Goal: Transaction & Acquisition: Purchase product/service

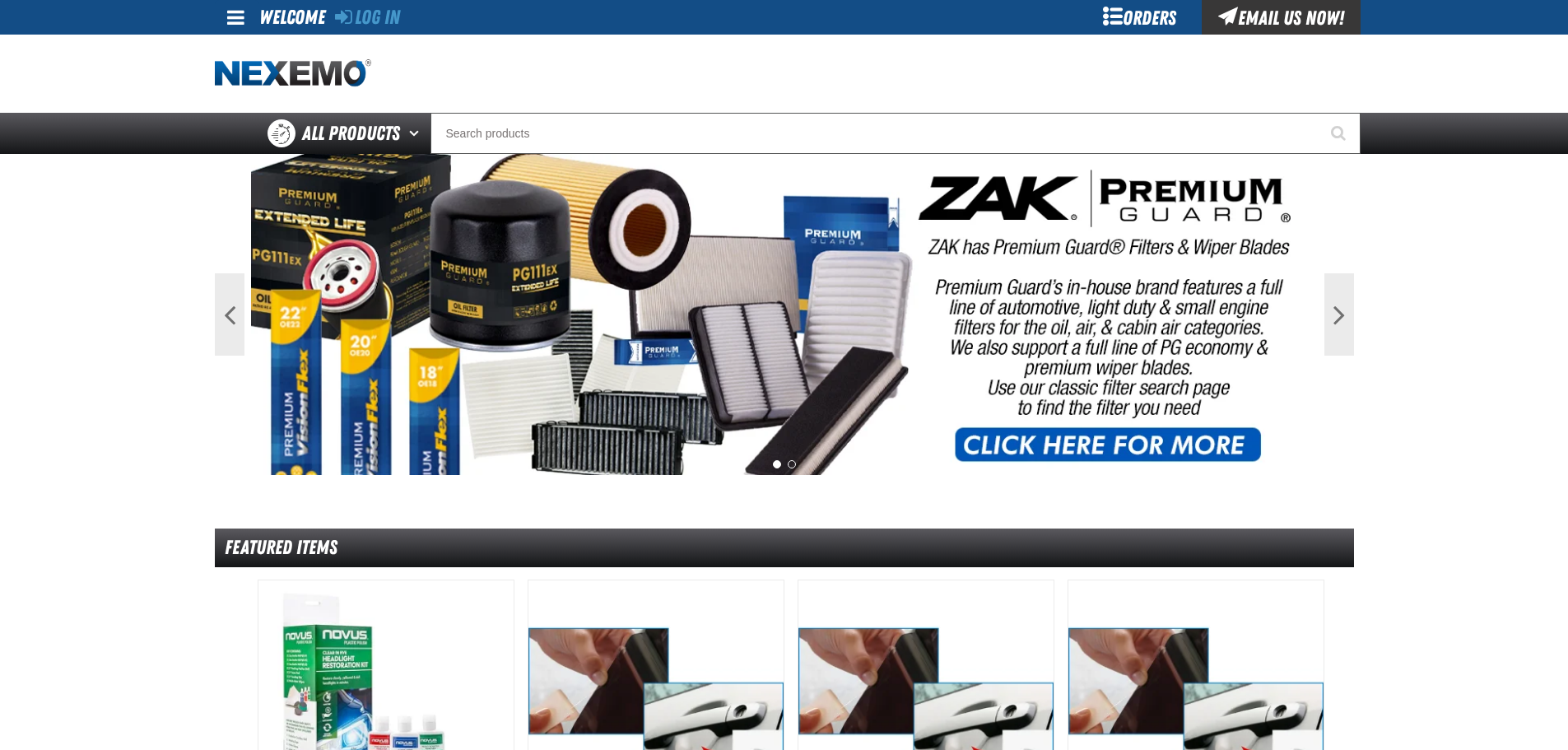
click at [1101, 14] on div "Orders" at bounding box center [1139, 17] width 123 height 35
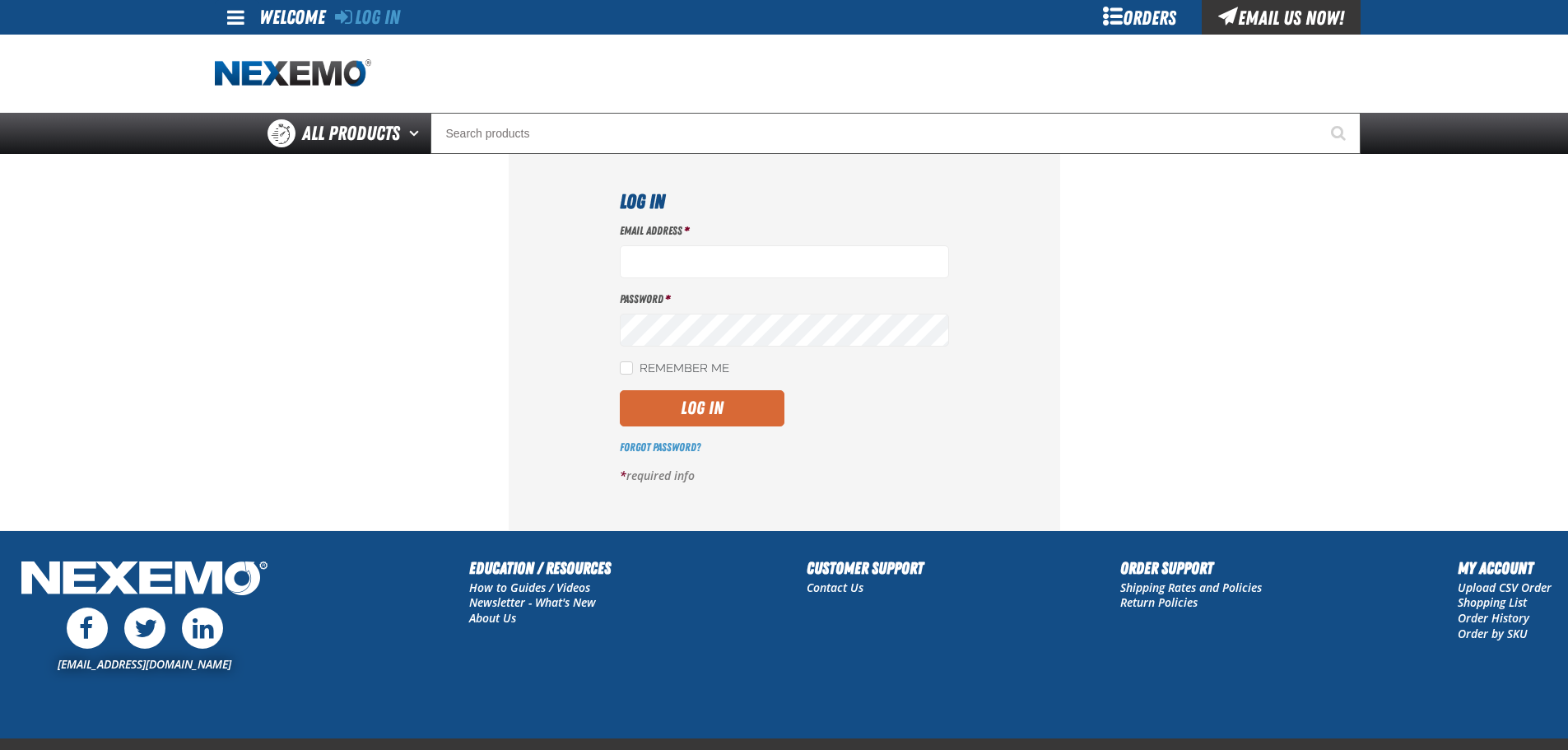
type input "vbenefield@vtaig.com"
click at [710, 413] on button "Log In" at bounding box center [702, 408] width 165 height 36
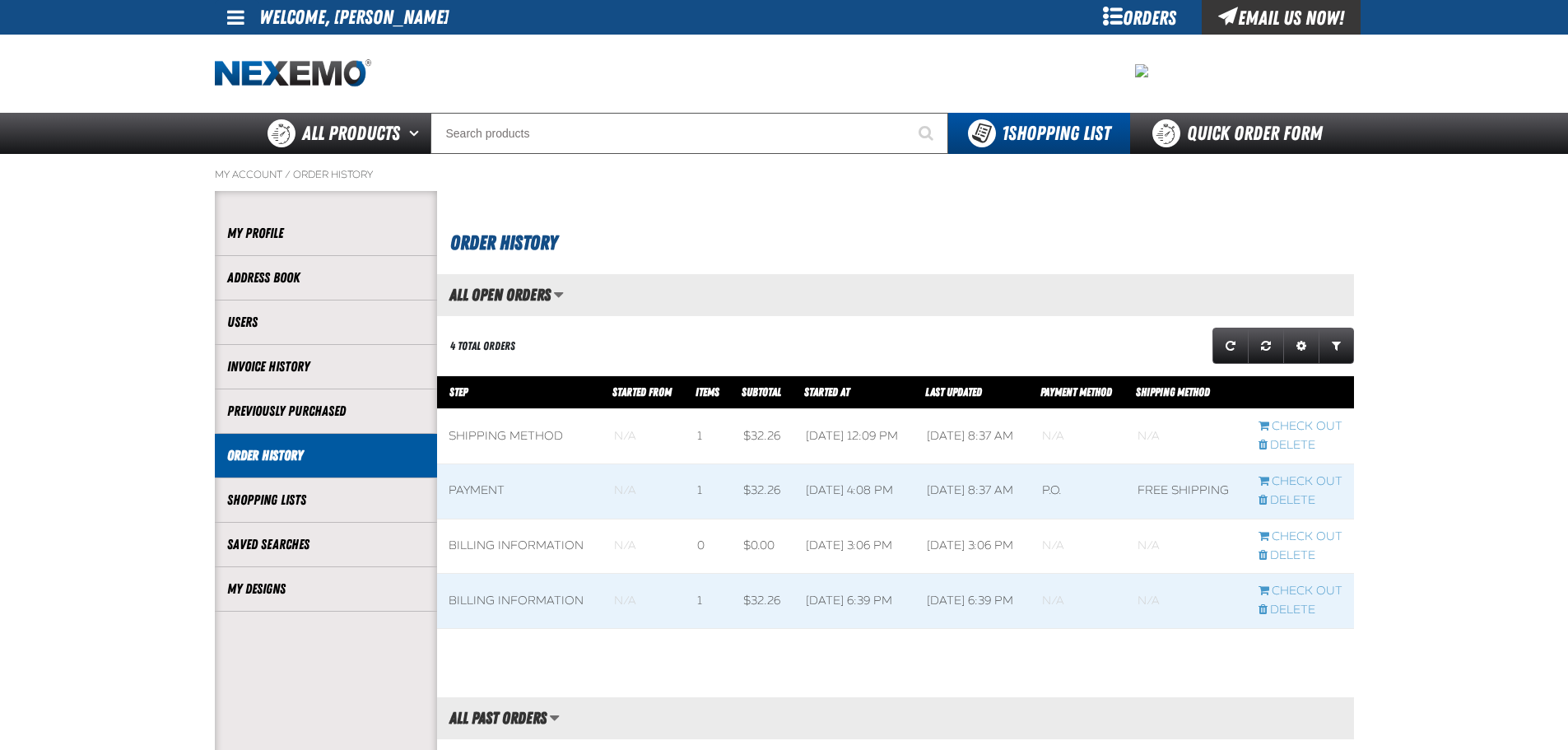
scroll to position [1, 1]
click at [269, 586] on link "My Designs" at bounding box center [326, 589] width 198 height 19
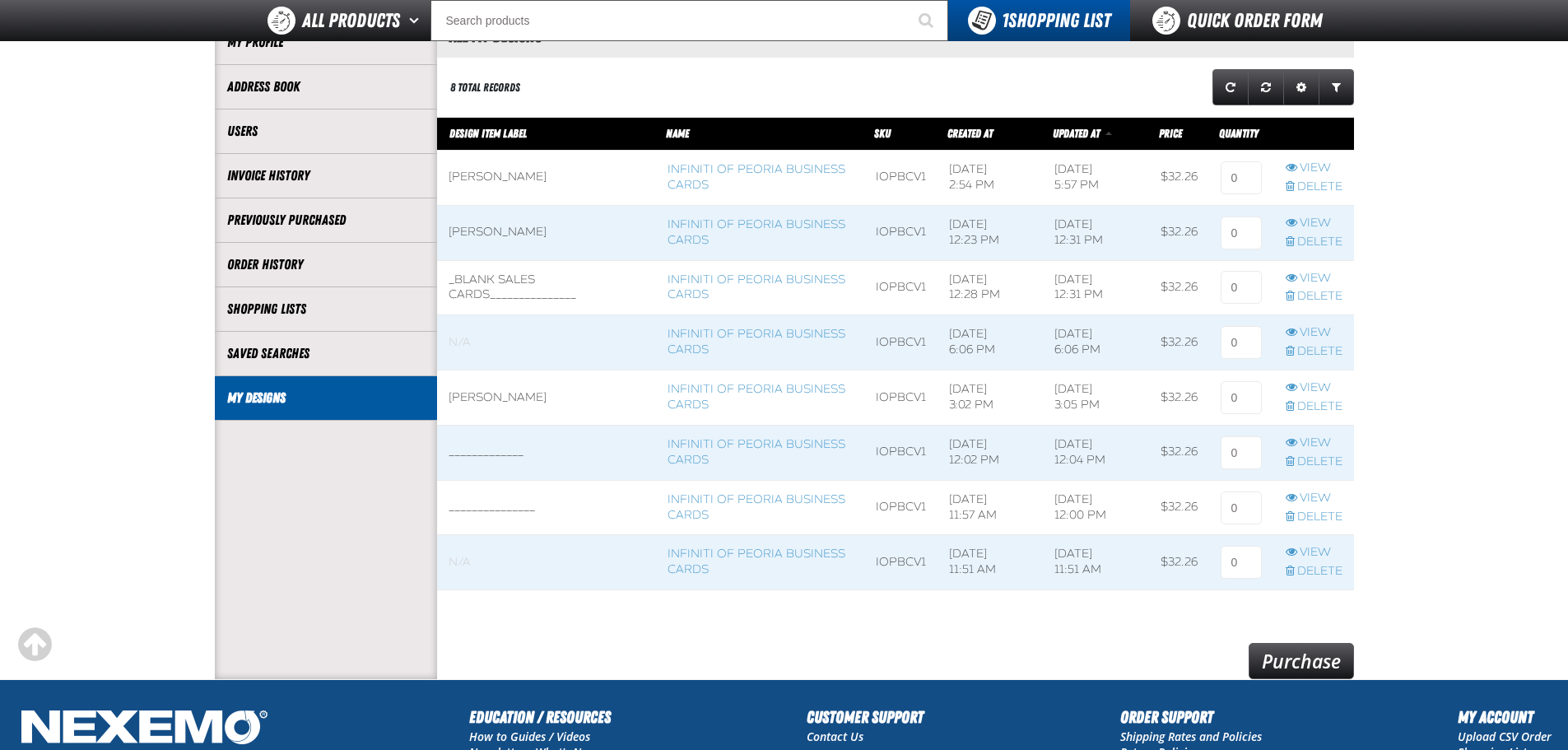
scroll to position [165, 0]
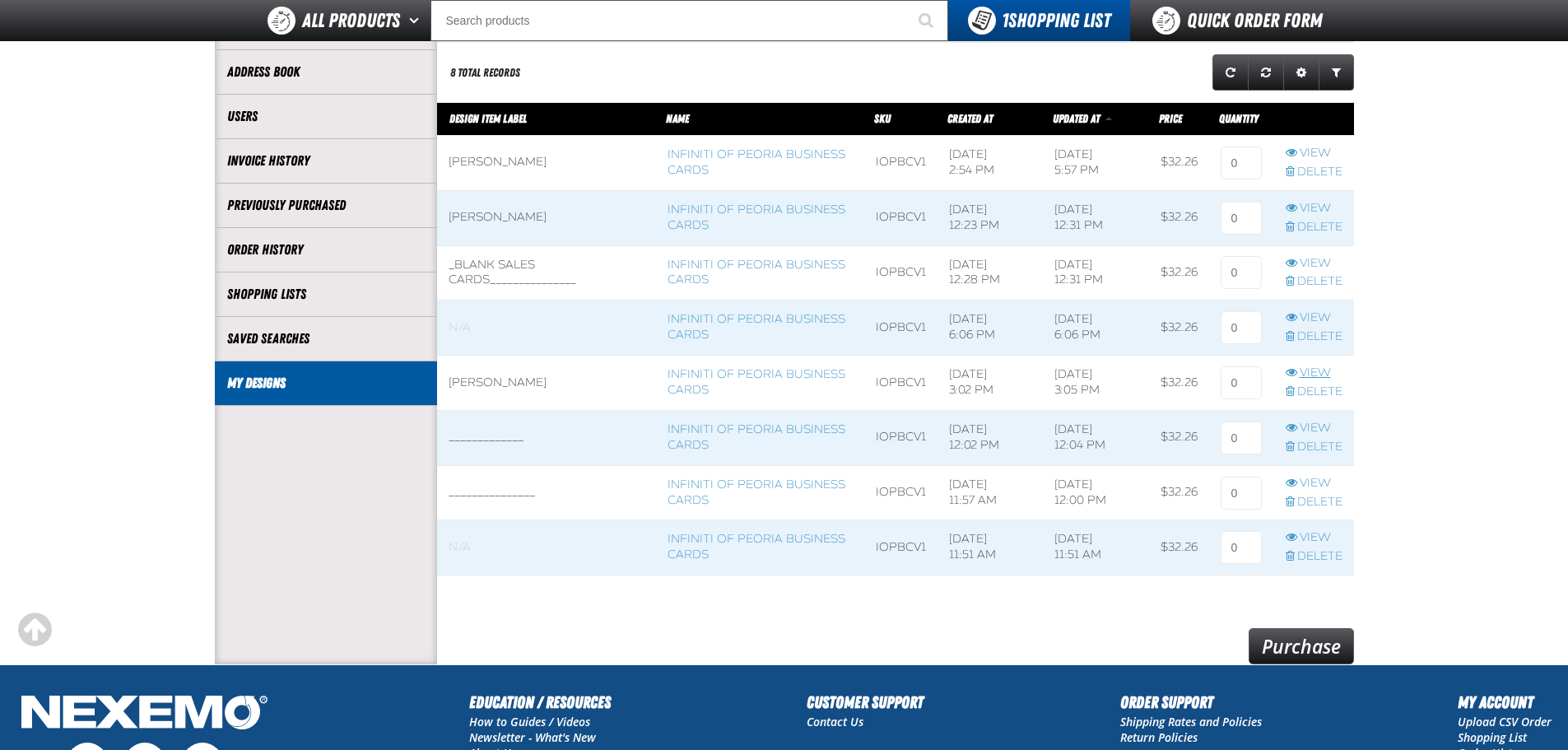
click at [1312, 369] on link "View" at bounding box center [1314, 374] width 57 height 16
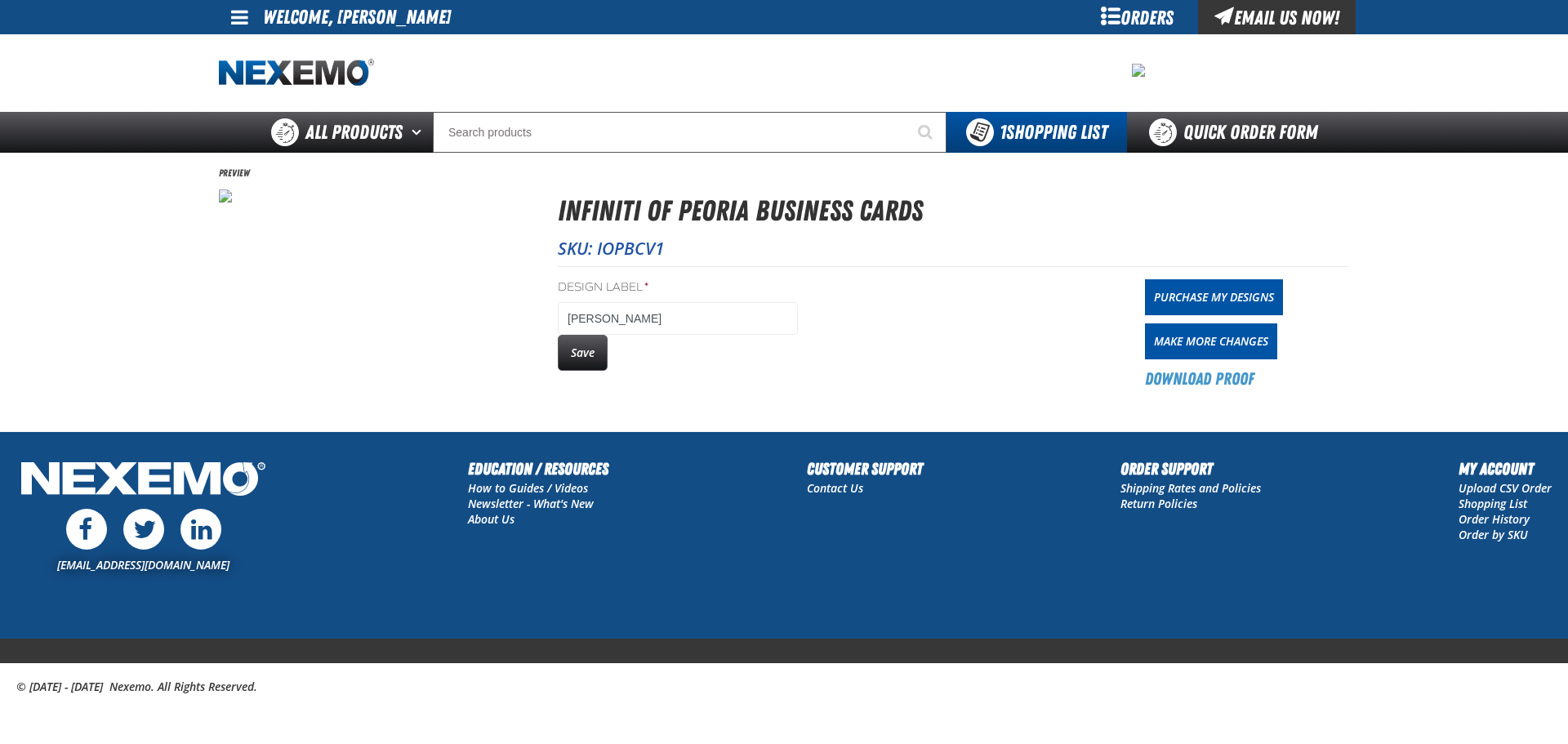
click at [1136, 15] on div "Orders" at bounding box center [1136, 17] width 122 height 35
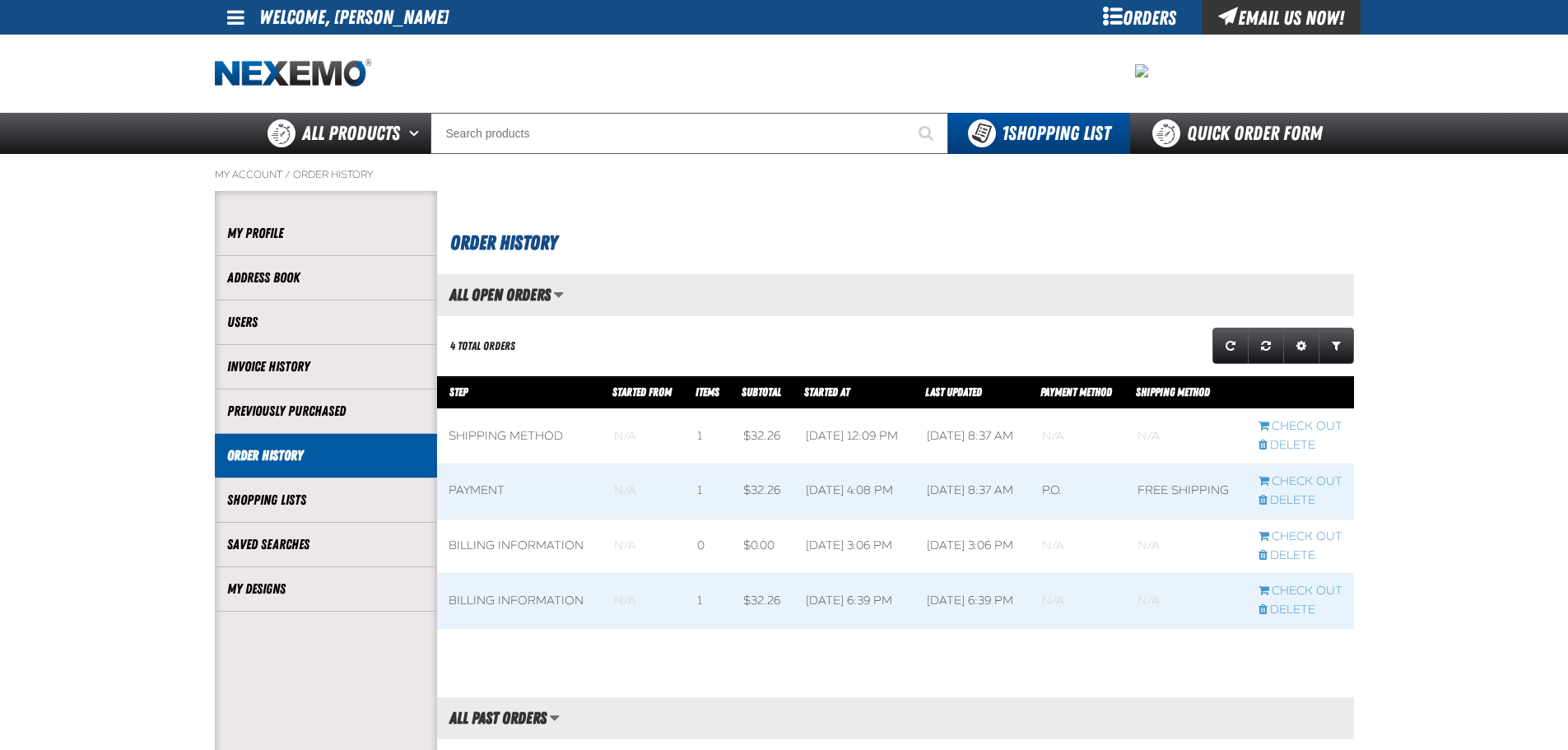
scroll to position [1, 1]
click at [258, 585] on link "My Designs" at bounding box center [326, 589] width 198 height 19
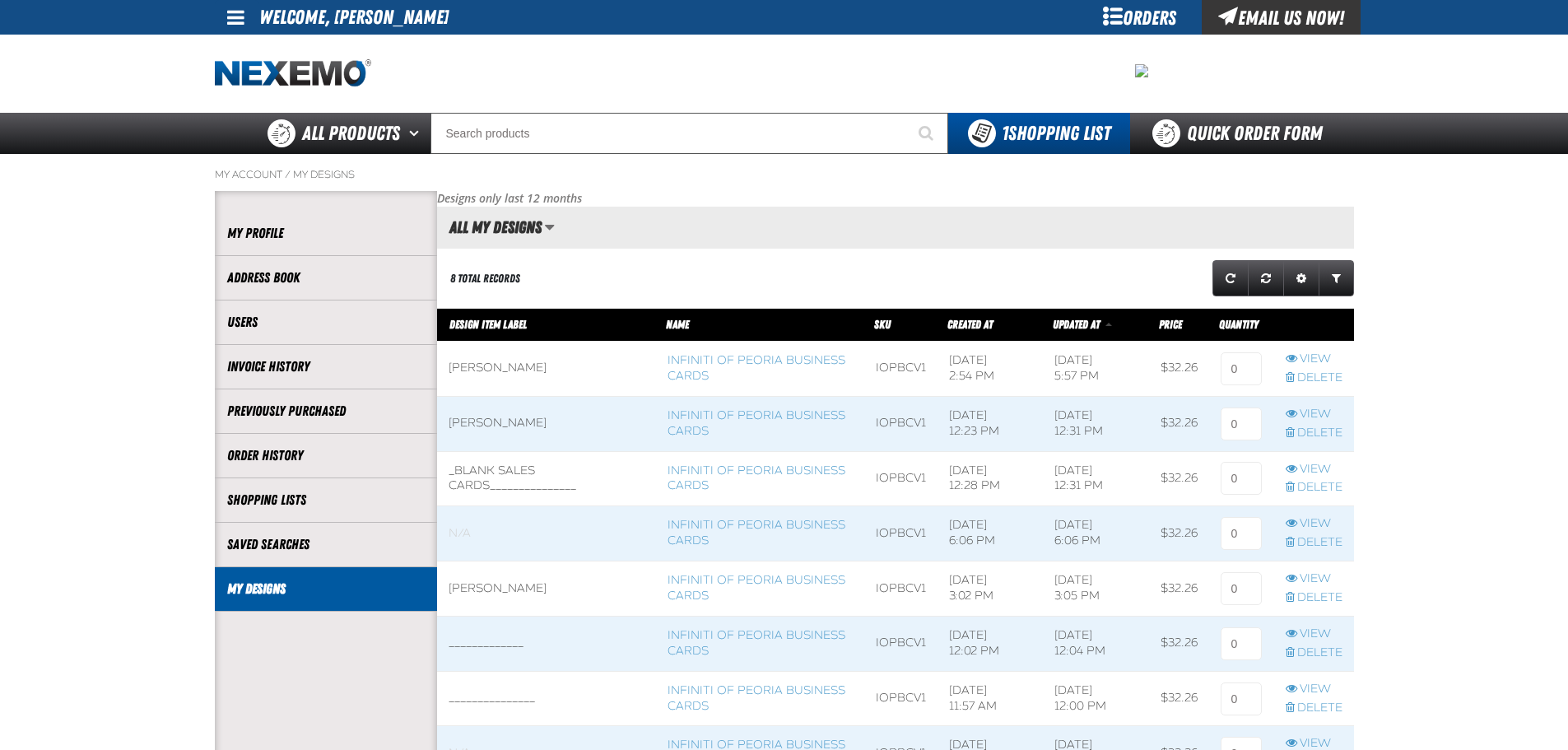
scroll to position [1, 1]
click at [1308, 631] on link "View" at bounding box center [1314, 635] width 57 height 16
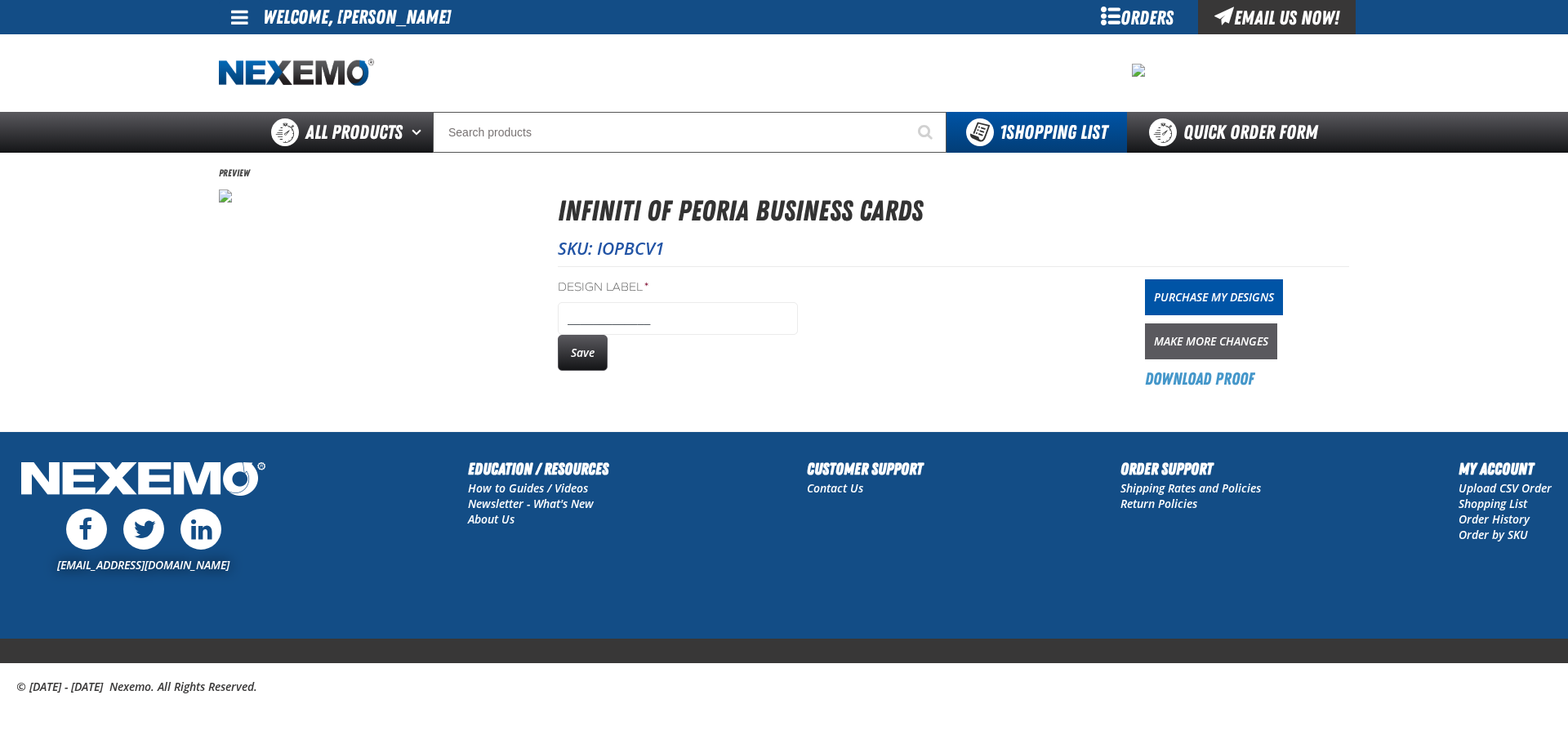
click at [1231, 342] on link "Make More Changes" at bounding box center [1211, 341] width 132 height 36
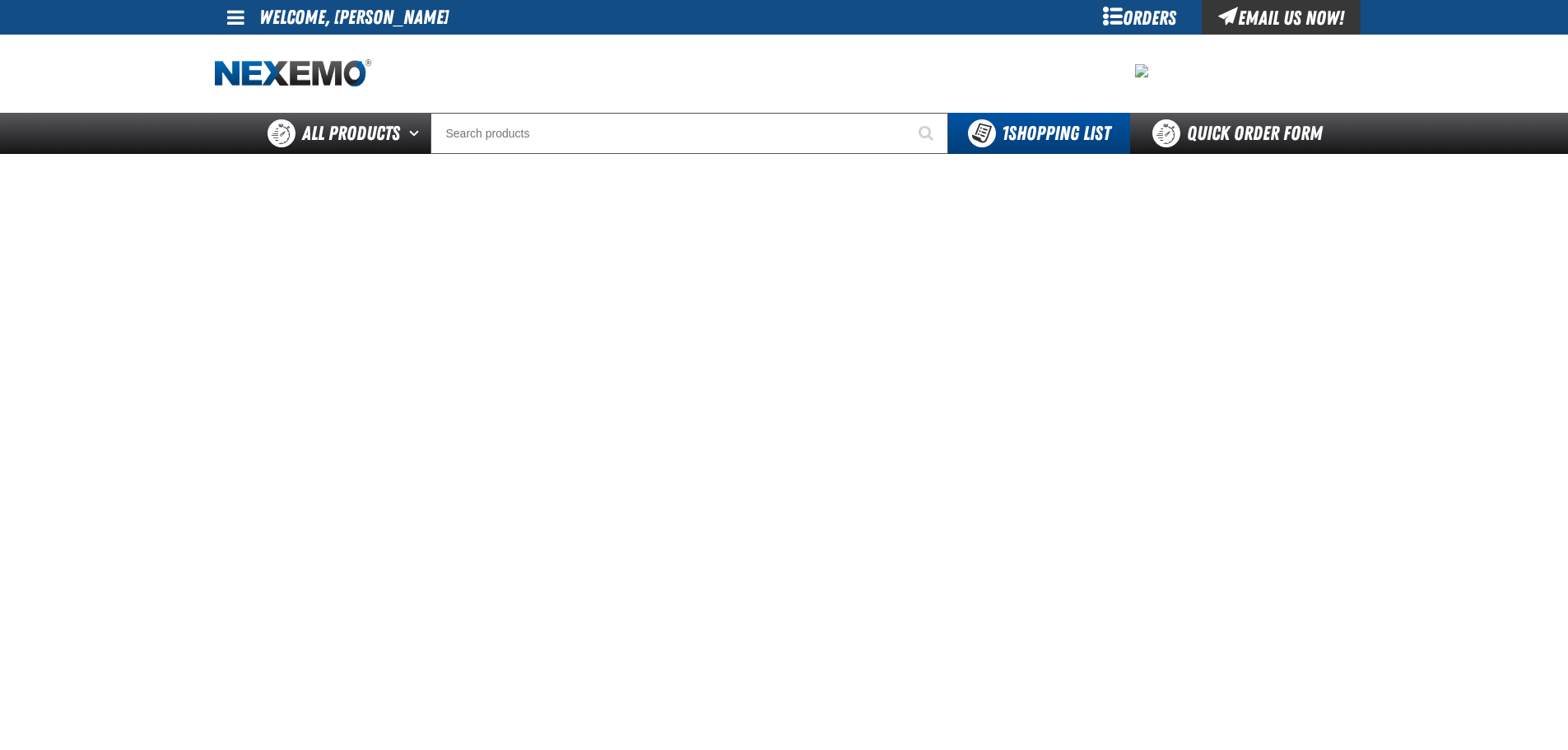
click at [1155, 14] on div "Orders" at bounding box center [1139, 17] width 123 height 35
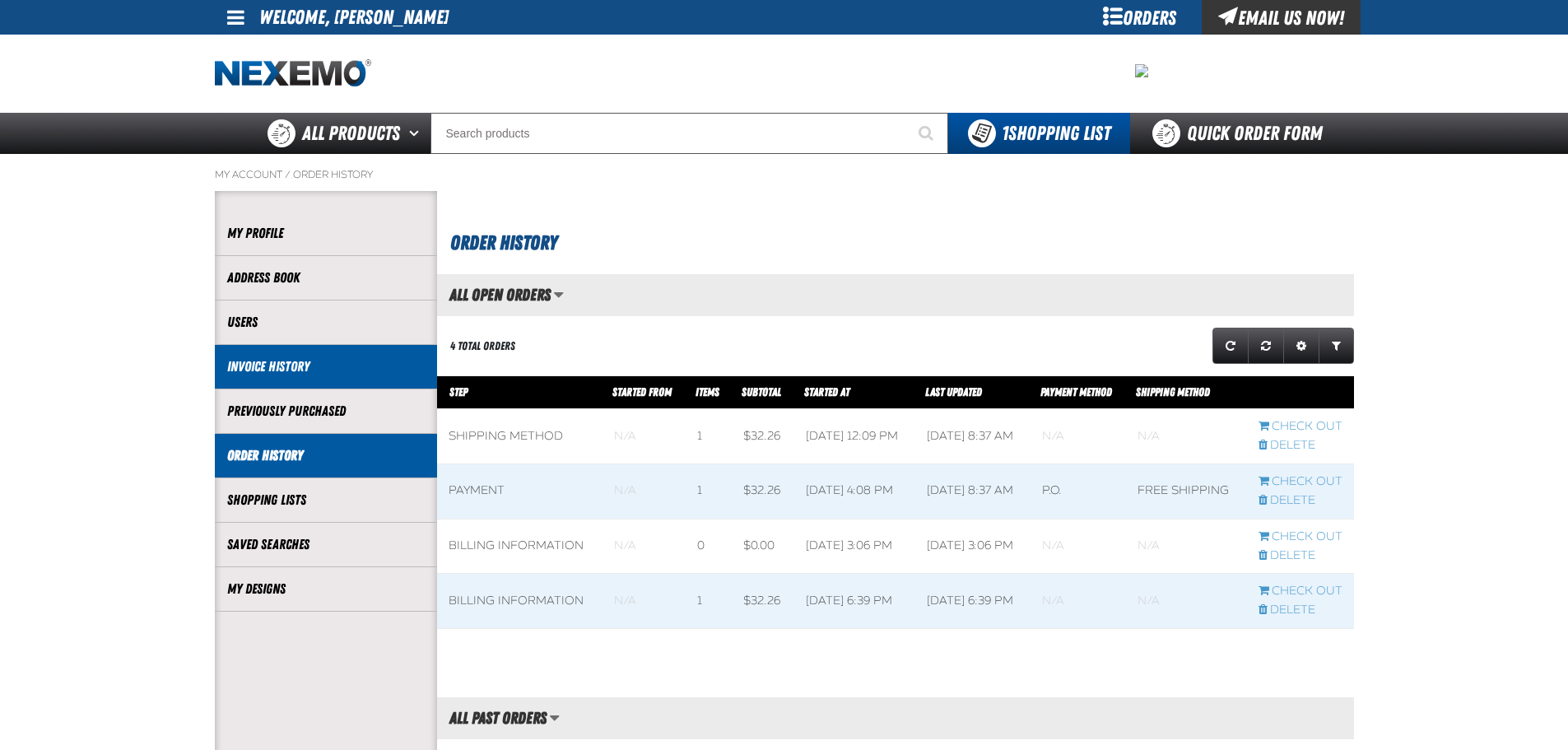
scroll to position [1, 1]
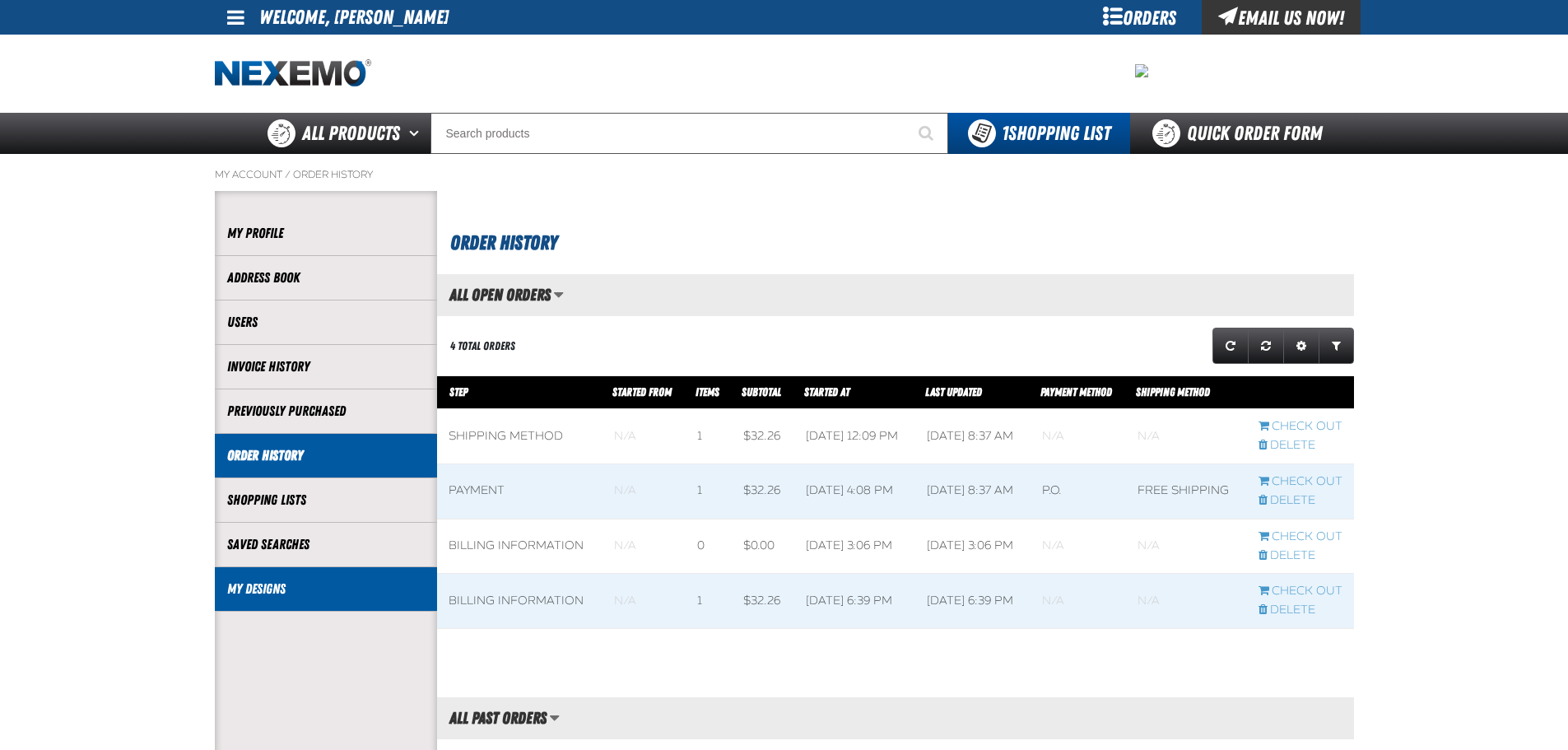
click at [258, 584] on link "My Designs" at bounding box center [326, 589] width 198 height 19
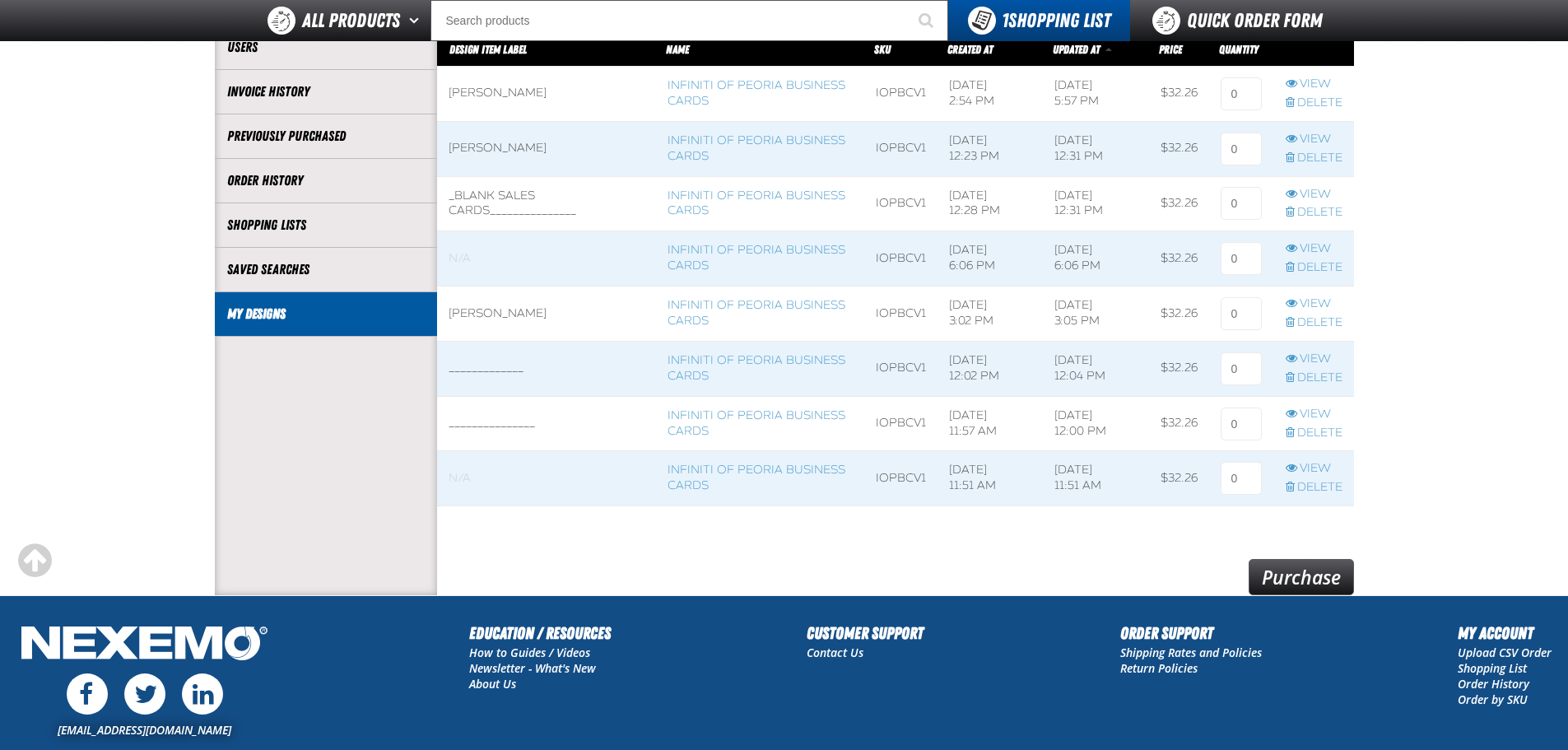
scroll to position [247, 0]
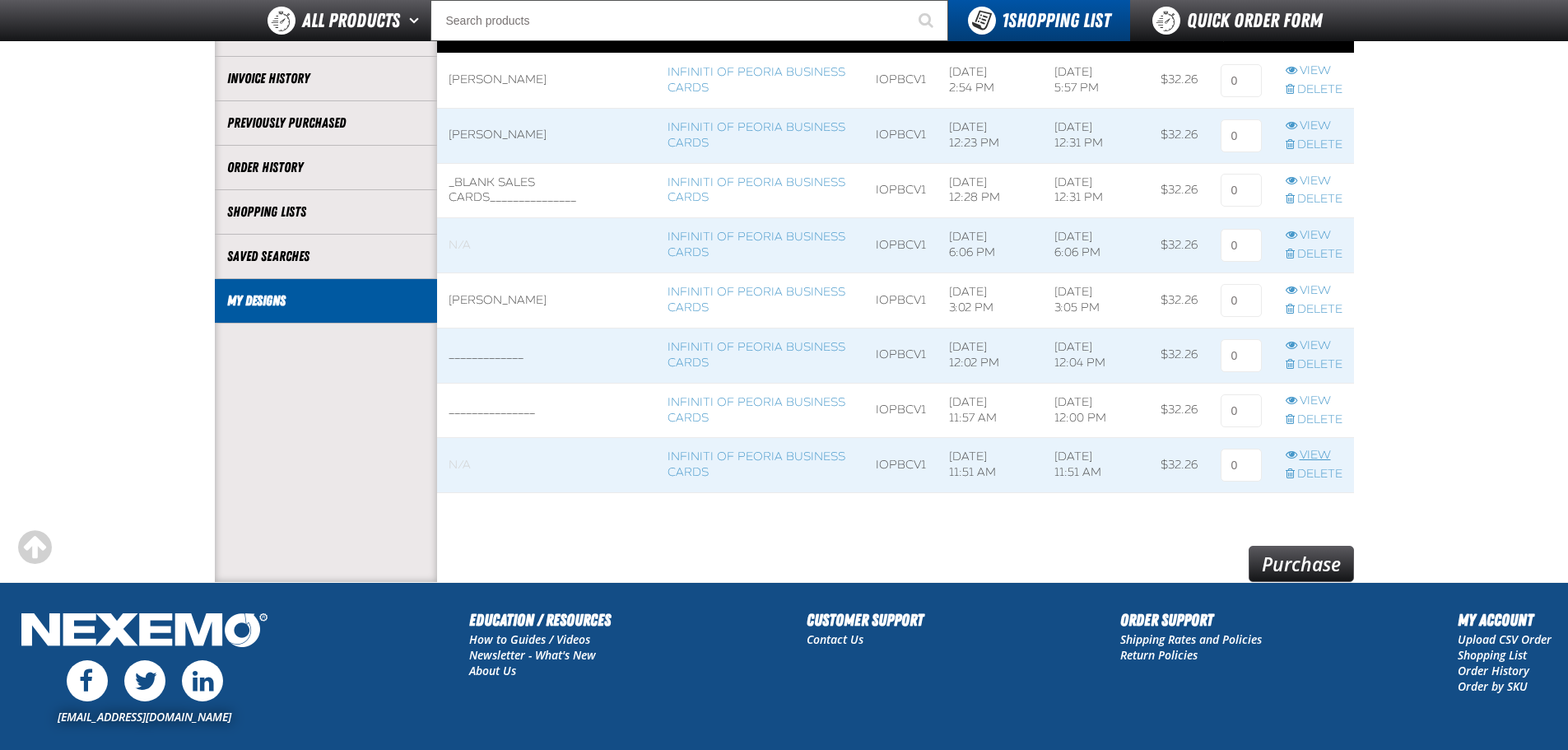
click at [1320, 452] on link "View" at bounding box center [1314, 456] width 57 height 16
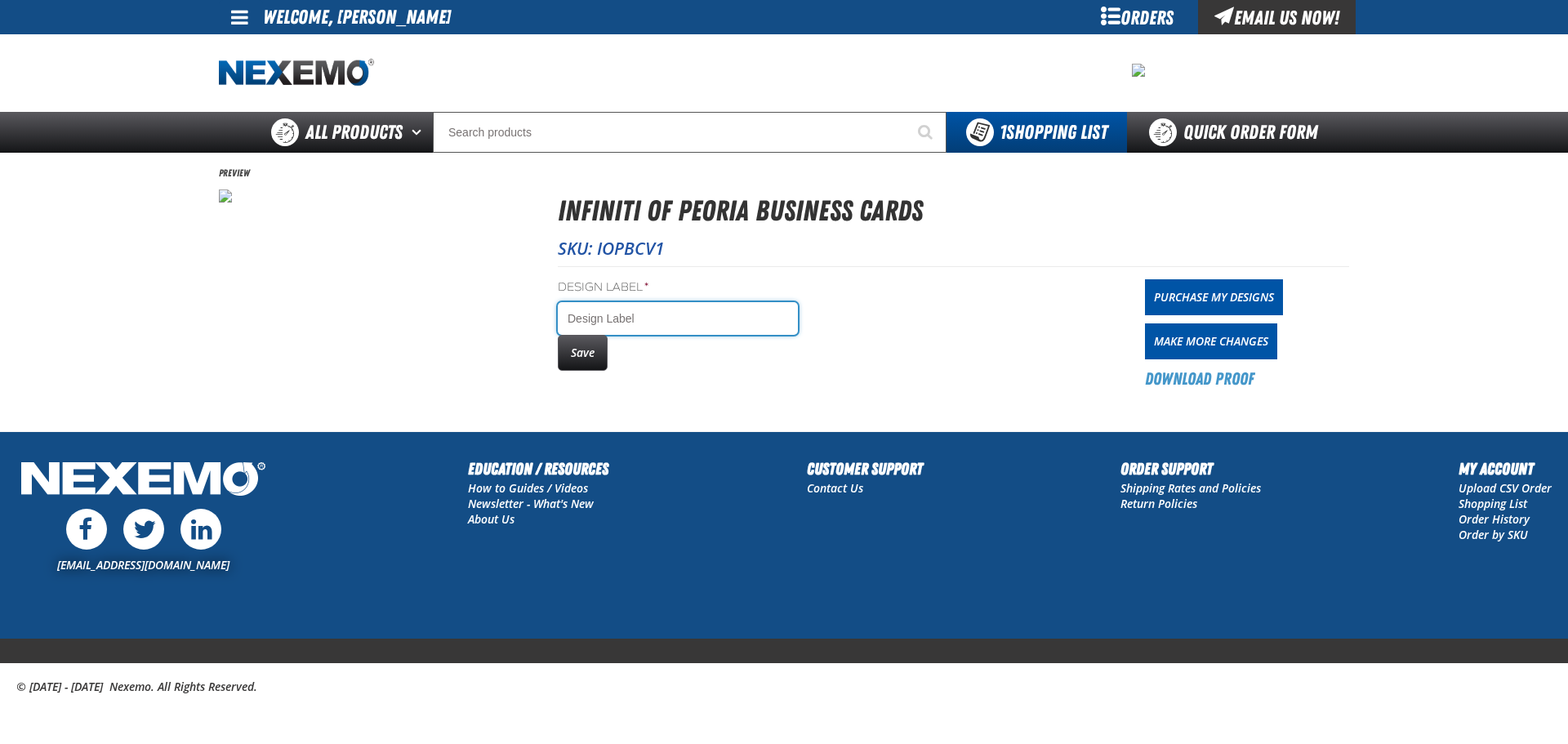
click at [654, 321] on input "Design Label *" at bounding box center [677, 319] width 240 height 33
click at [655, 316] on input "Design Label *" at bounding box center [677, 319] width 240 height 33
click at [1227, 346] on link "Make More Changes" at bounding box center [1211, 341] width 132 height 36
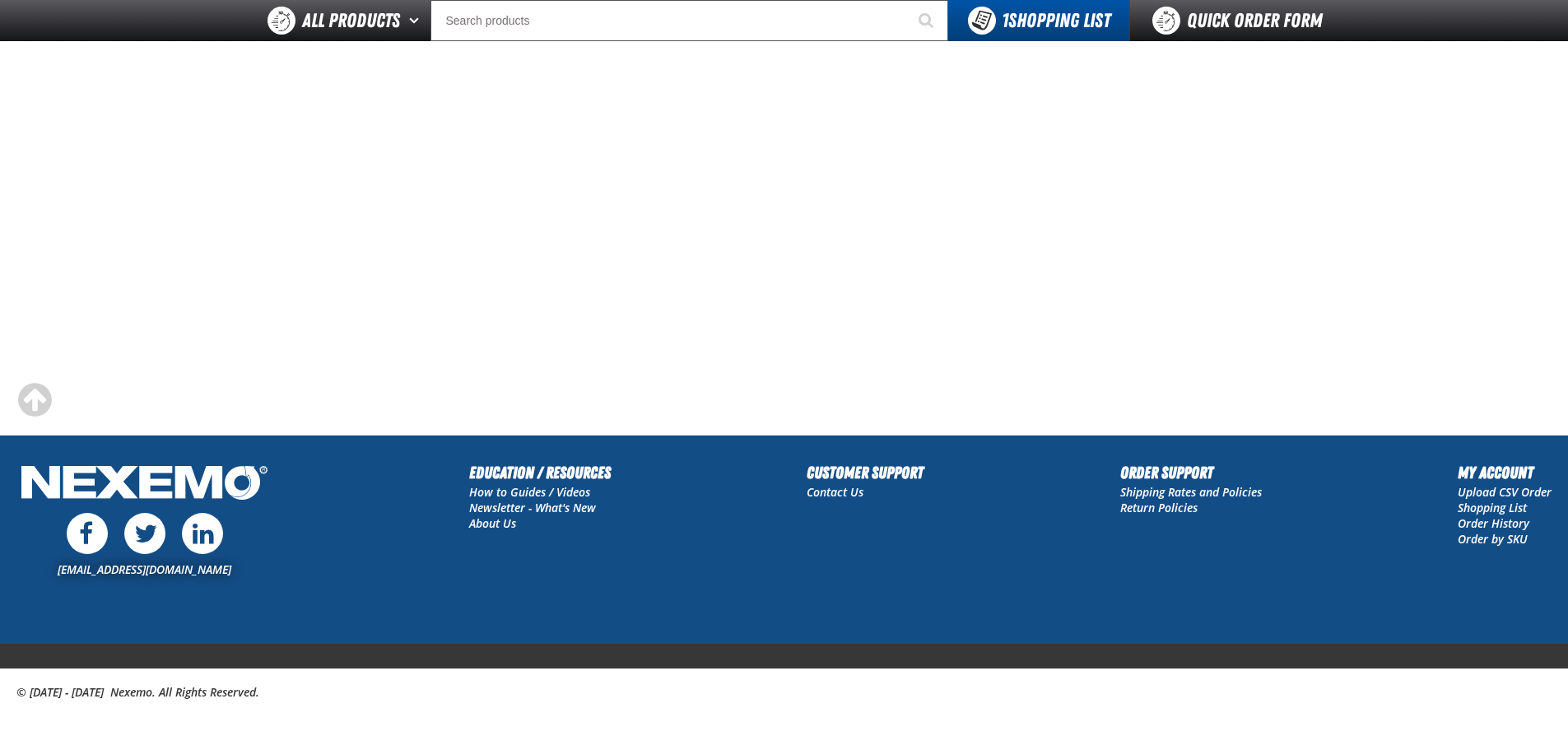
scroll to position [20, 0]
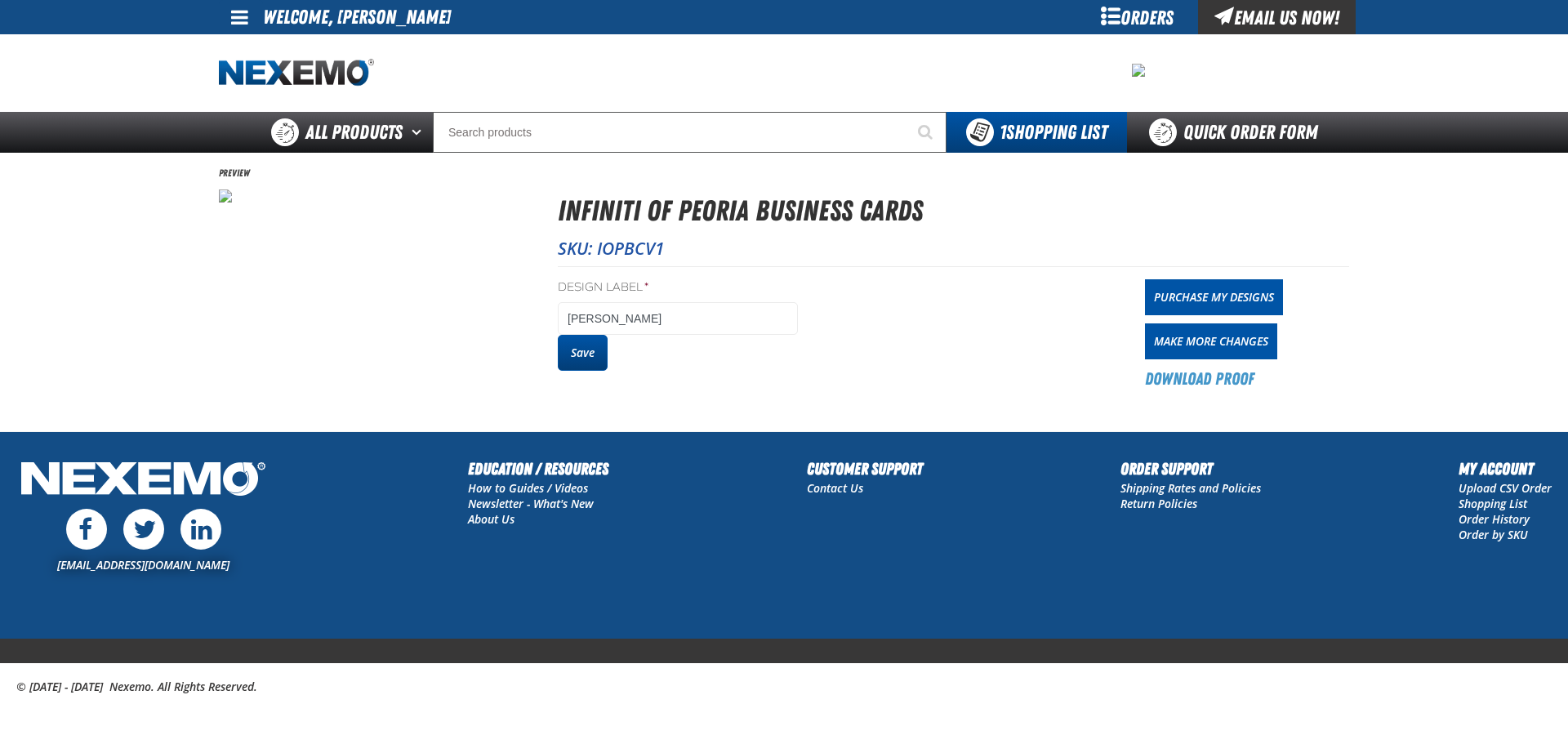
click at [590, 349] on button "Save" at bounding box center [582, 352] width 50 height 36
click at [1142, 22] on div "Orders" at bounding box center [1136, 17] width 122 height 35
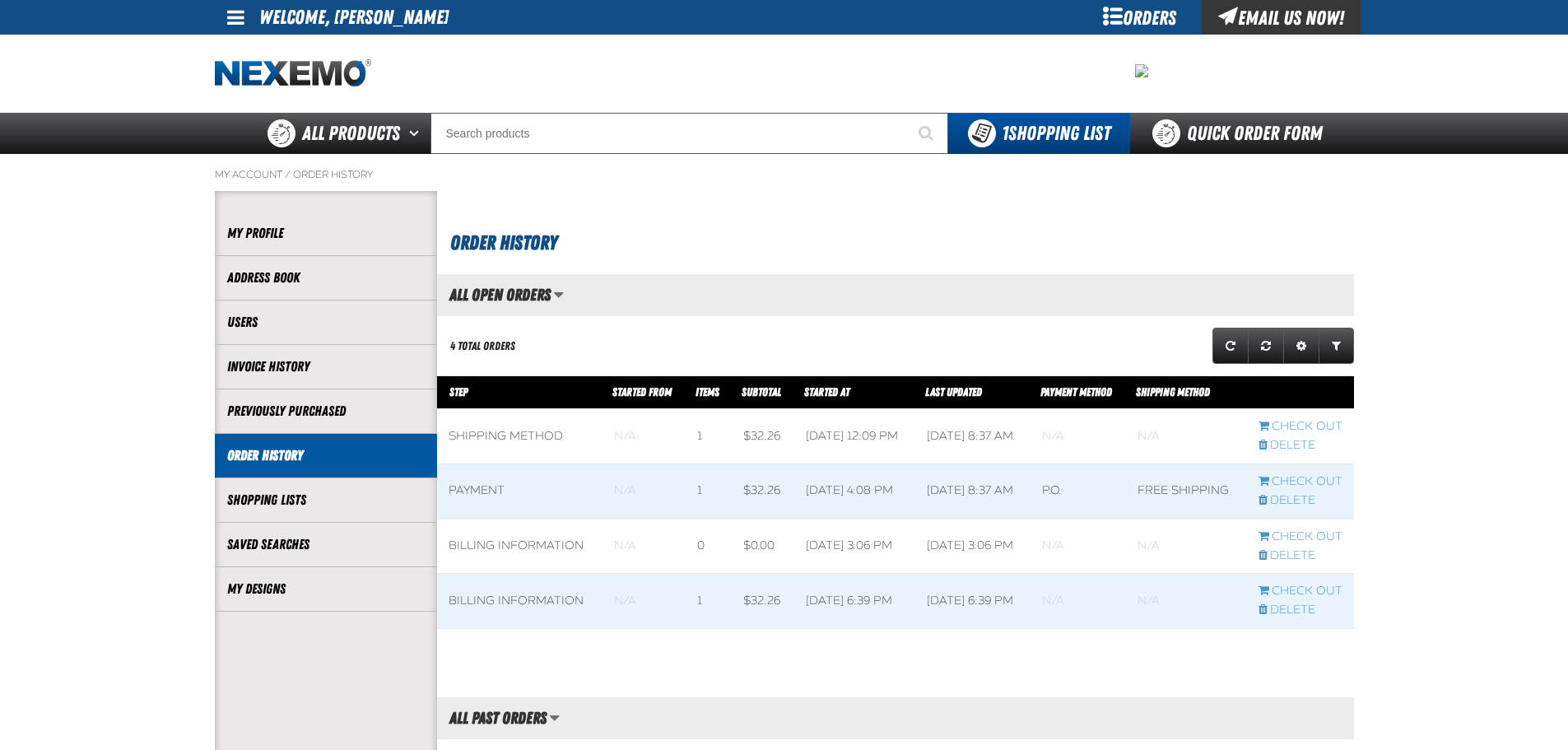
scroll to position [1, 1]
click at [267, 584] on link "My Designs" at bounding box center [326, 589] width 198 height 19
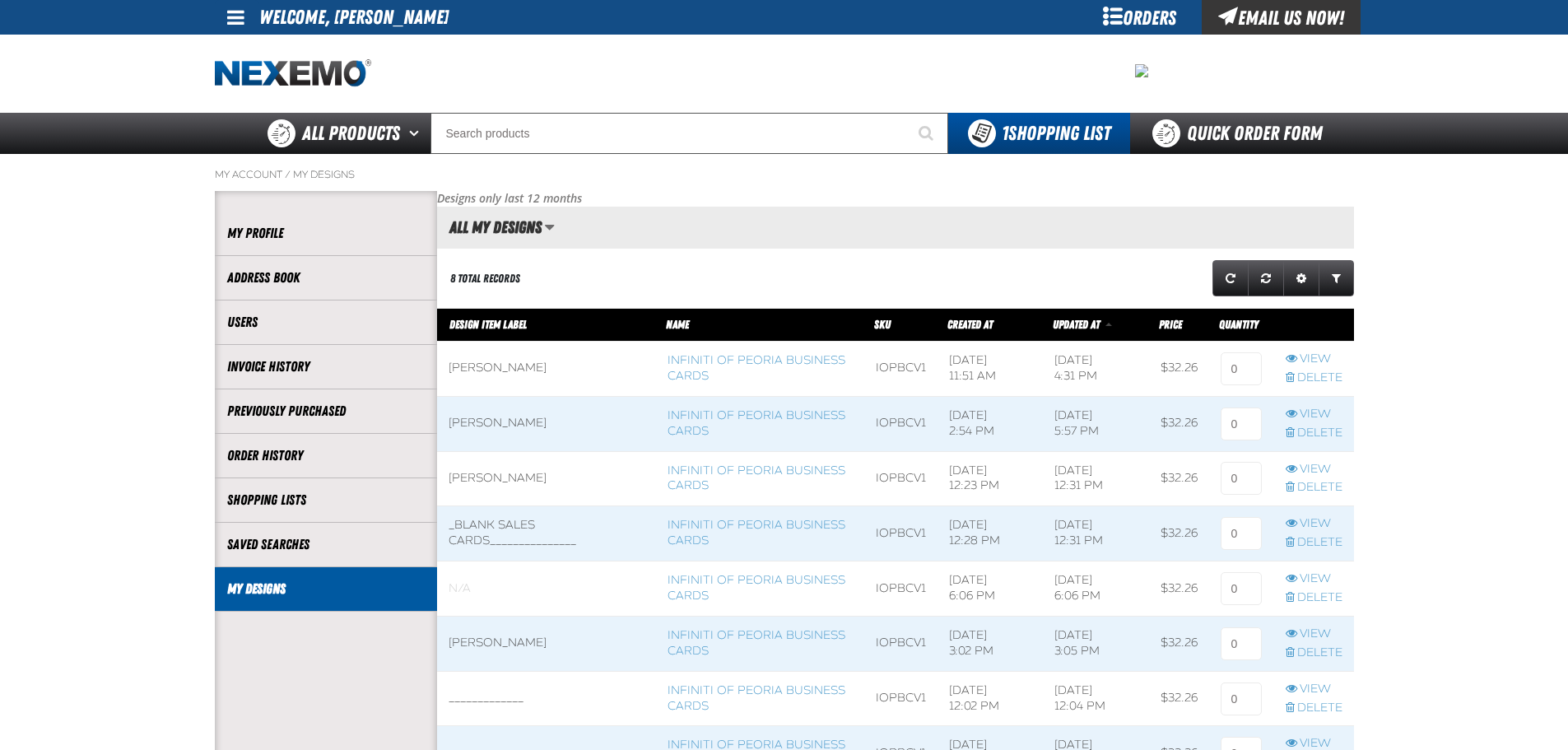
scroll to position [1, 1]
click at [1235, 373] on input at bounding box center [1241, 369] width 41 height 33
type input "1"
click at [1502, 411] on main "My Account / My Designs Account My Profile Address Book" at bounding box center [784, 512] width 1568 height 716
drag, startPoint x: 1509, startPoint y: 299, endPoint x: 1454, endPoint y: 318, distance: 58.2
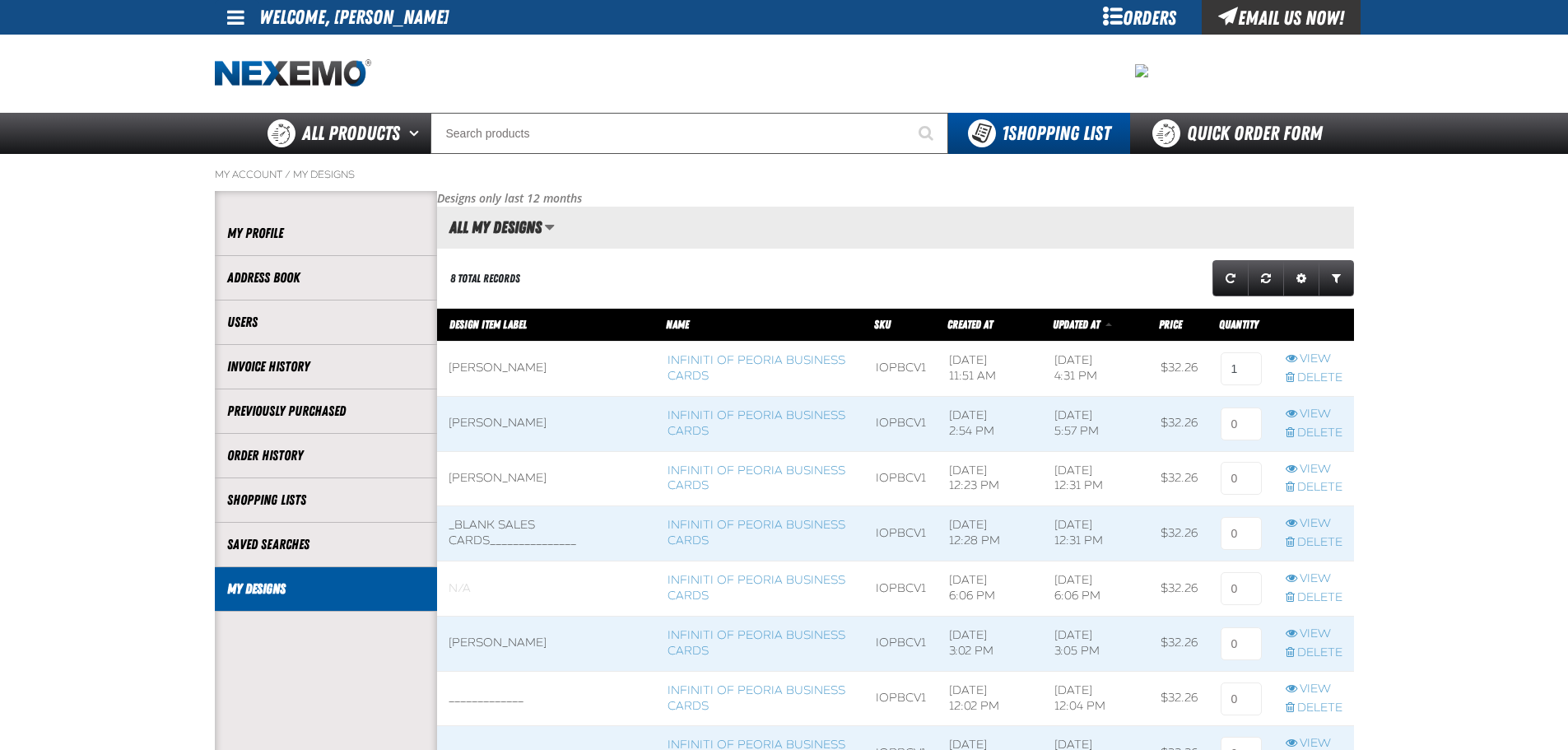
click at [1509, 298] on main "My Account / My Designs Account My Profile Address Book" at bounding box center [784, 512] width 1568 height 716
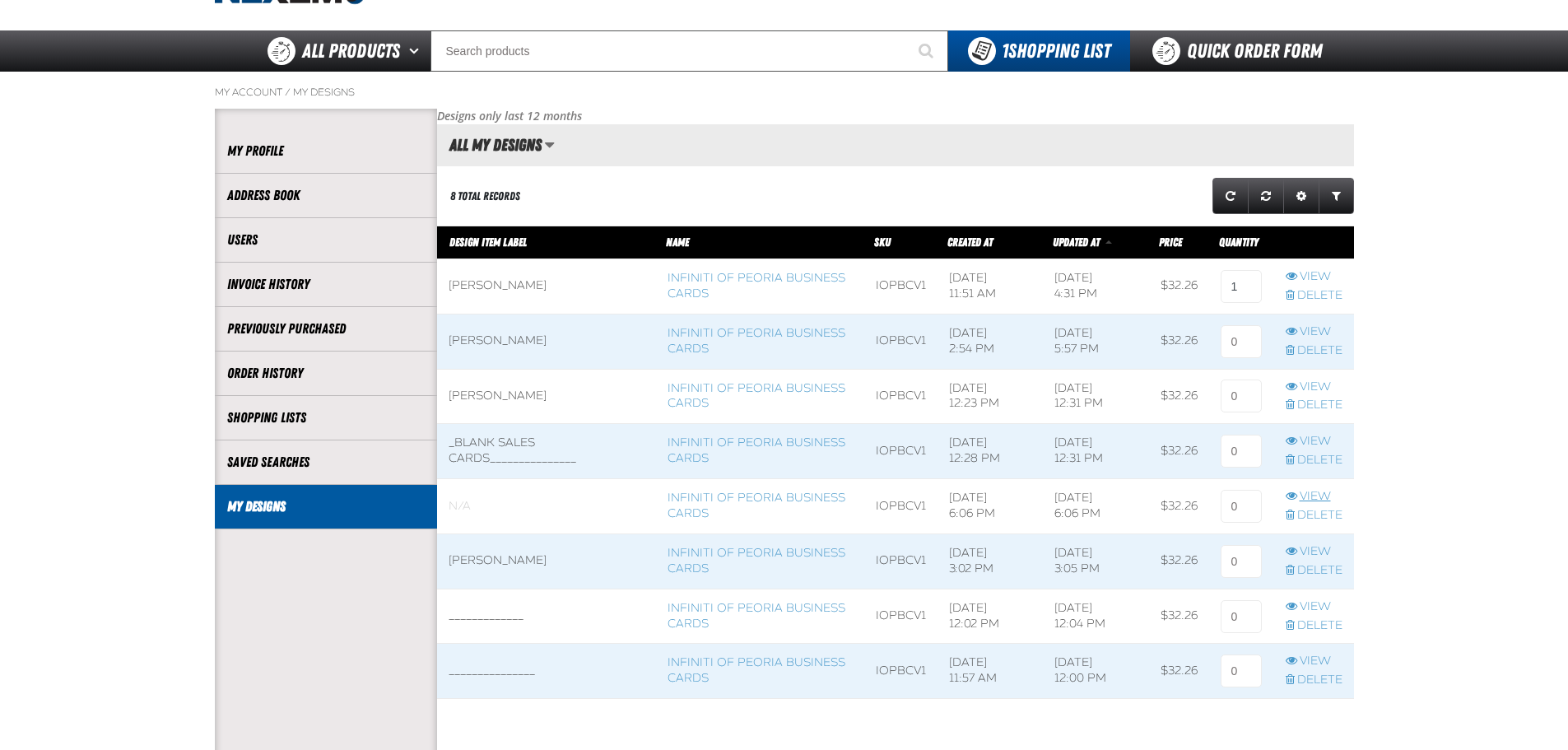
click at [1312, 495] on link "View" at bounding box center [1314, 497] width 57 height 16
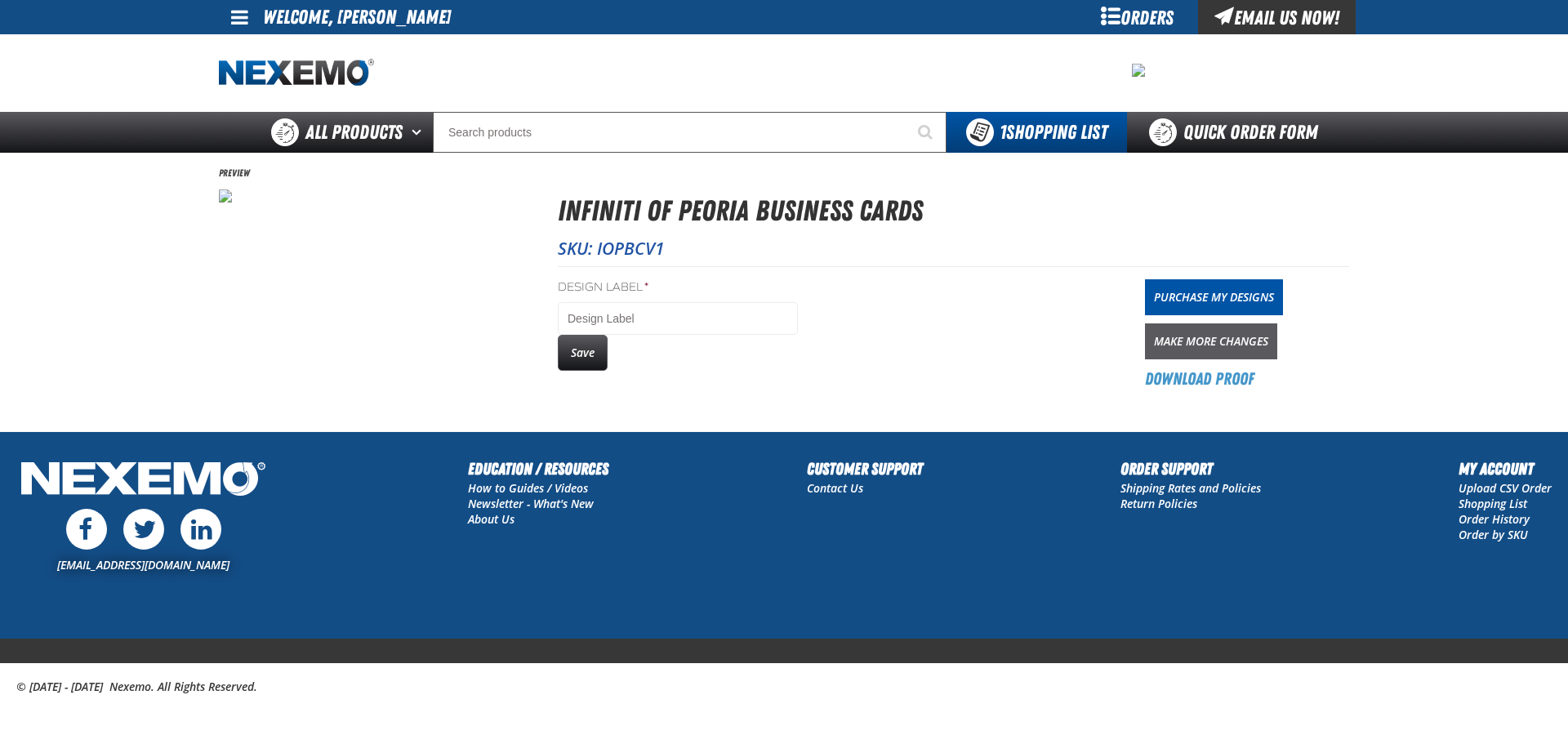
click at [1223, 342] on link "Make More Changes" at bounding box center [1211, 341] width 132 height 36
click at [581, 347] on button "Save" at bounding box center [582, 352] width 50 height 36
click at [1228, 374] on link "Download Proof" at bounding box center [1200, 379] width 110 height 23
click at [1387, 223] on main "Preview Infiniti of Peoria Business Cards SKU: IOPBCV1 Design Label * Scott Wor…" at bounding box center [784, 292] width 1568 height 278
click at [575, 351] on button "Save" at bounding box center [582, 352] width 50 height 36
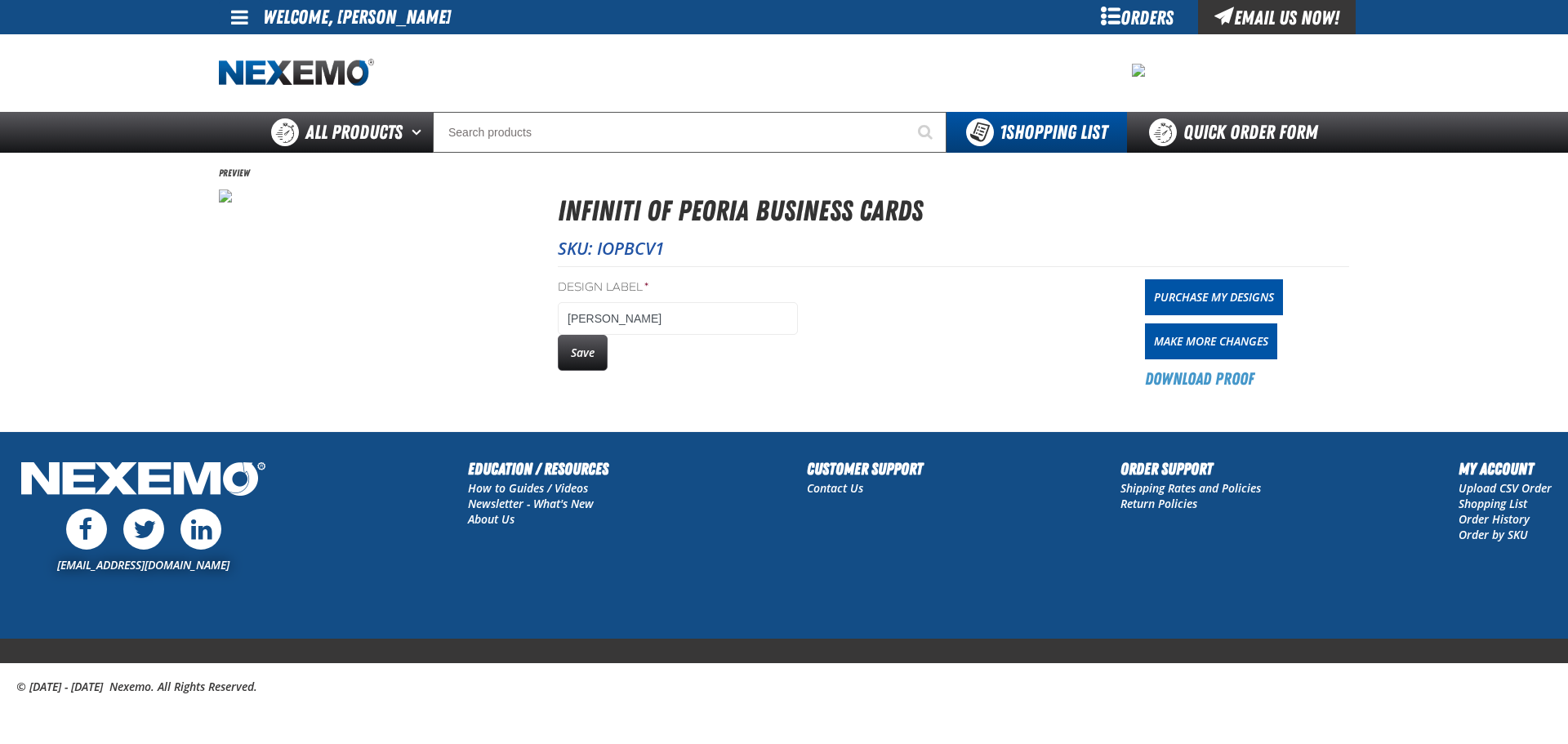
click at [1134, 13] on div "Orders" at bounding box center [1136, 17] width 122 height 35
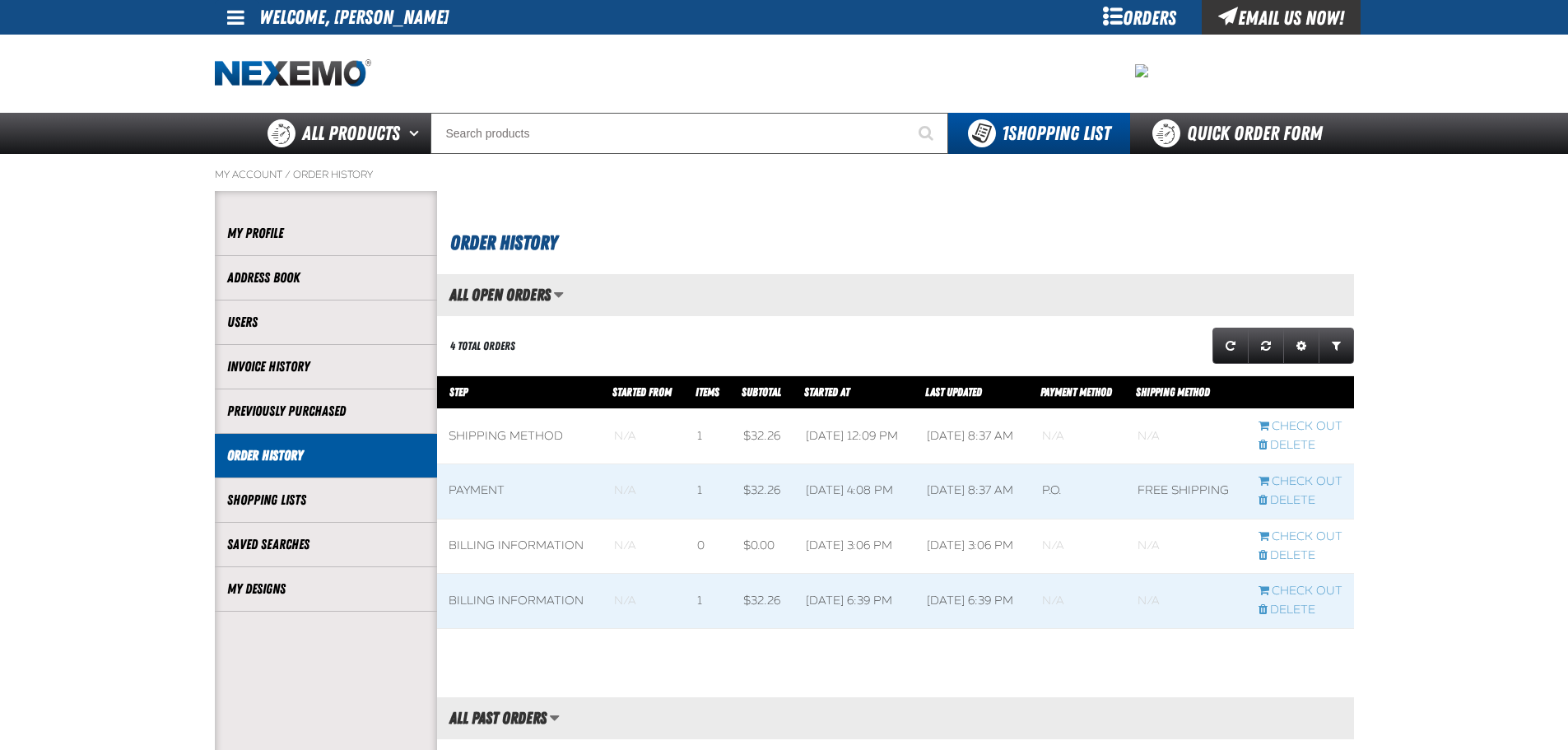
scroll to position [1, 1]
click at [270, 589] on link "My Designs" at bounding box center [326, 589] width 198 height 19
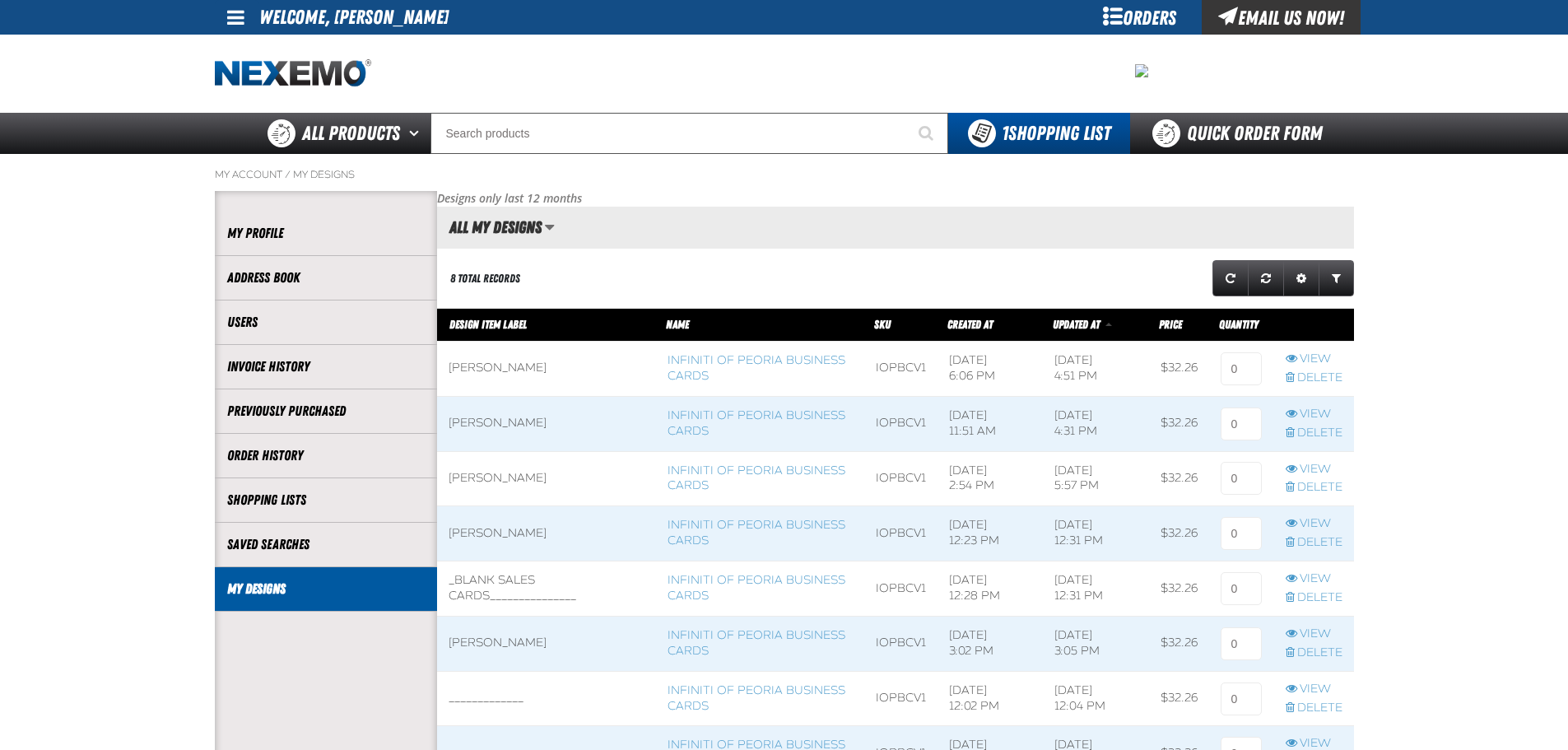
scroll to position [1, 1]
click at [1228, 371] on input at bounding box center [1241, 369] width 41 height 33
type input "1"
click at [1494, 400] on main "My Account / My Designs Account My Profile Address Book" at bounding box center [784, 512] width 1568 height 716
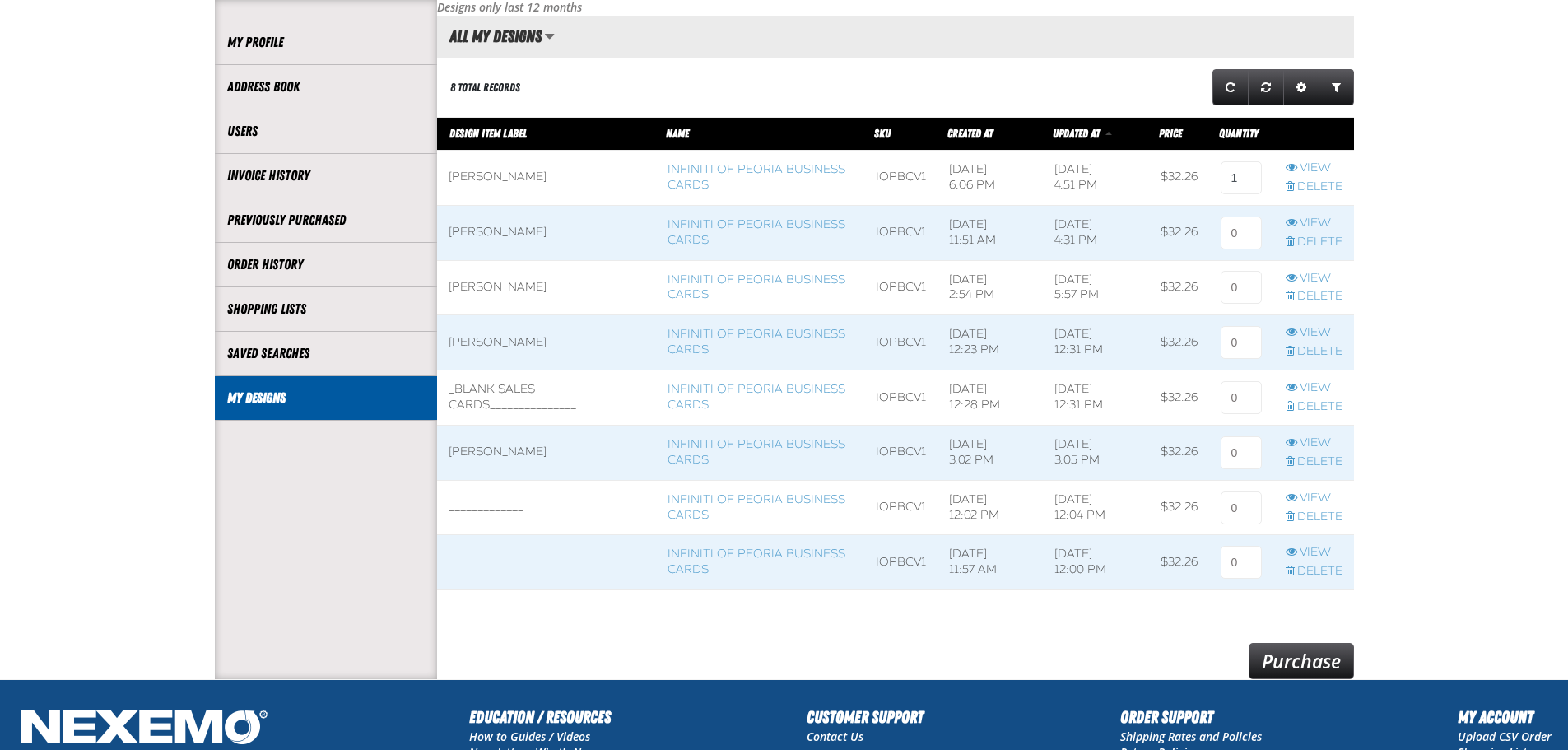
scroll to position [394, 0]
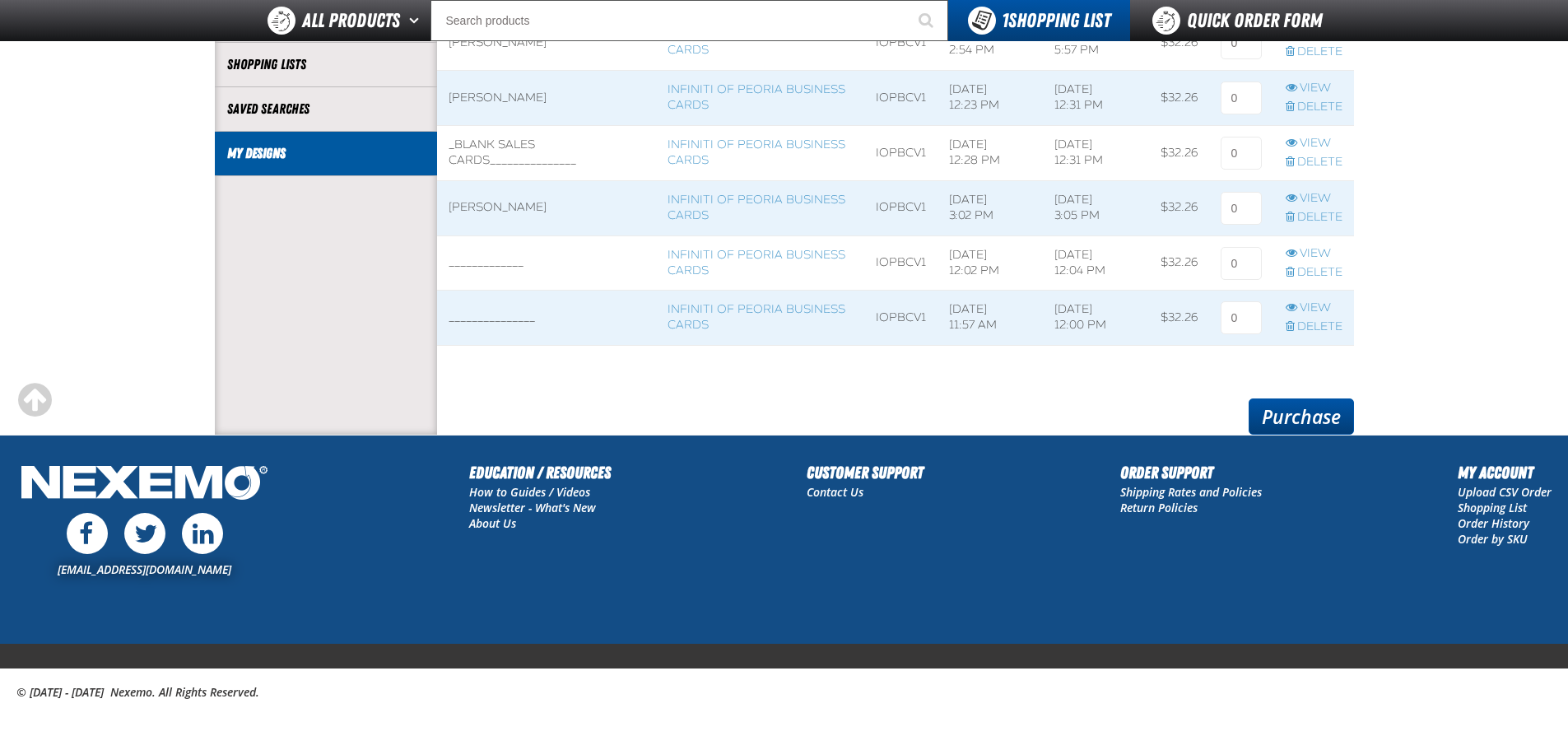
click at [1335, 415] on link "Purchase" at bounding box center [1301, 416] width 106 height 36
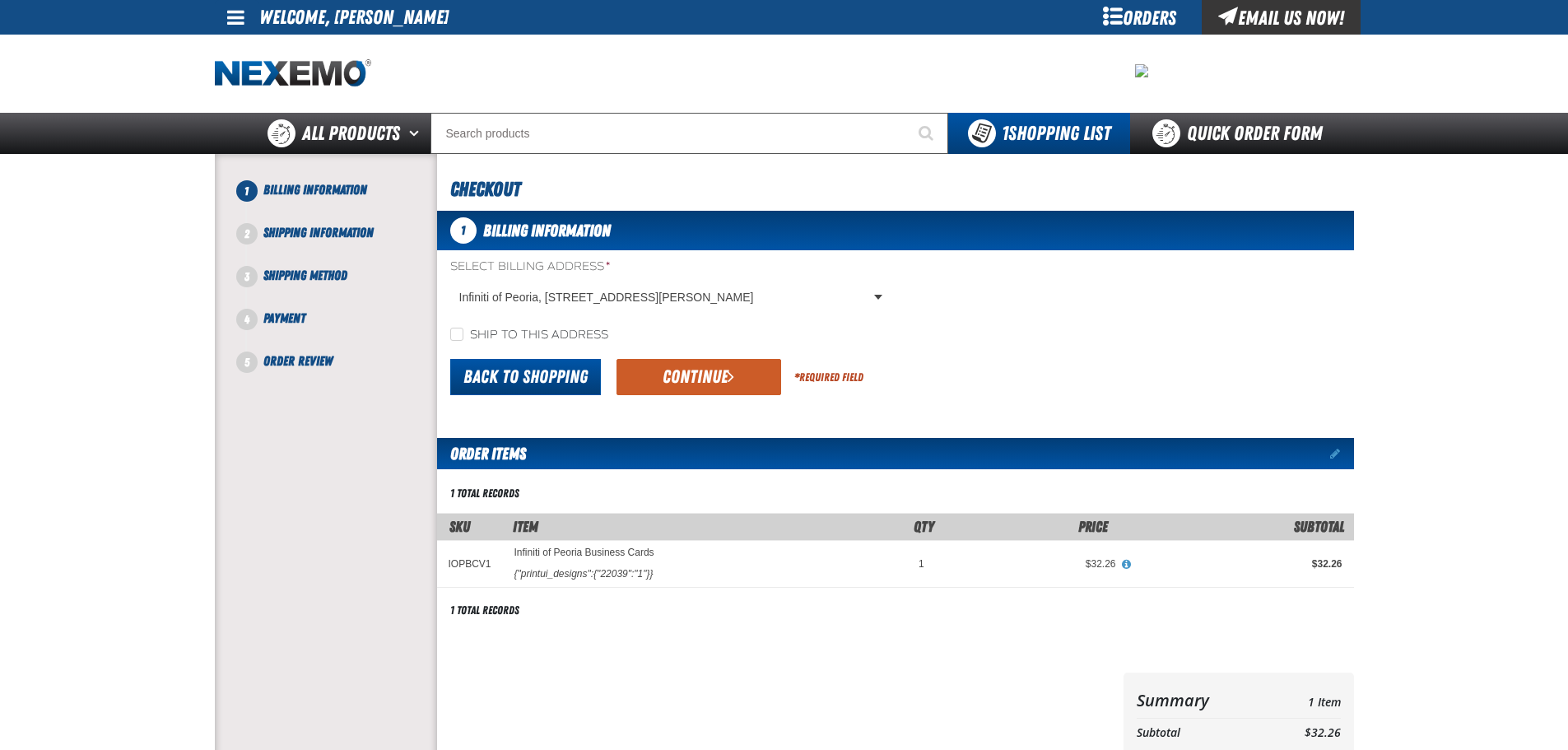
click at [555, 374] on link "Back to Shopping" at bounding box center [525, 376] width 150 height 36
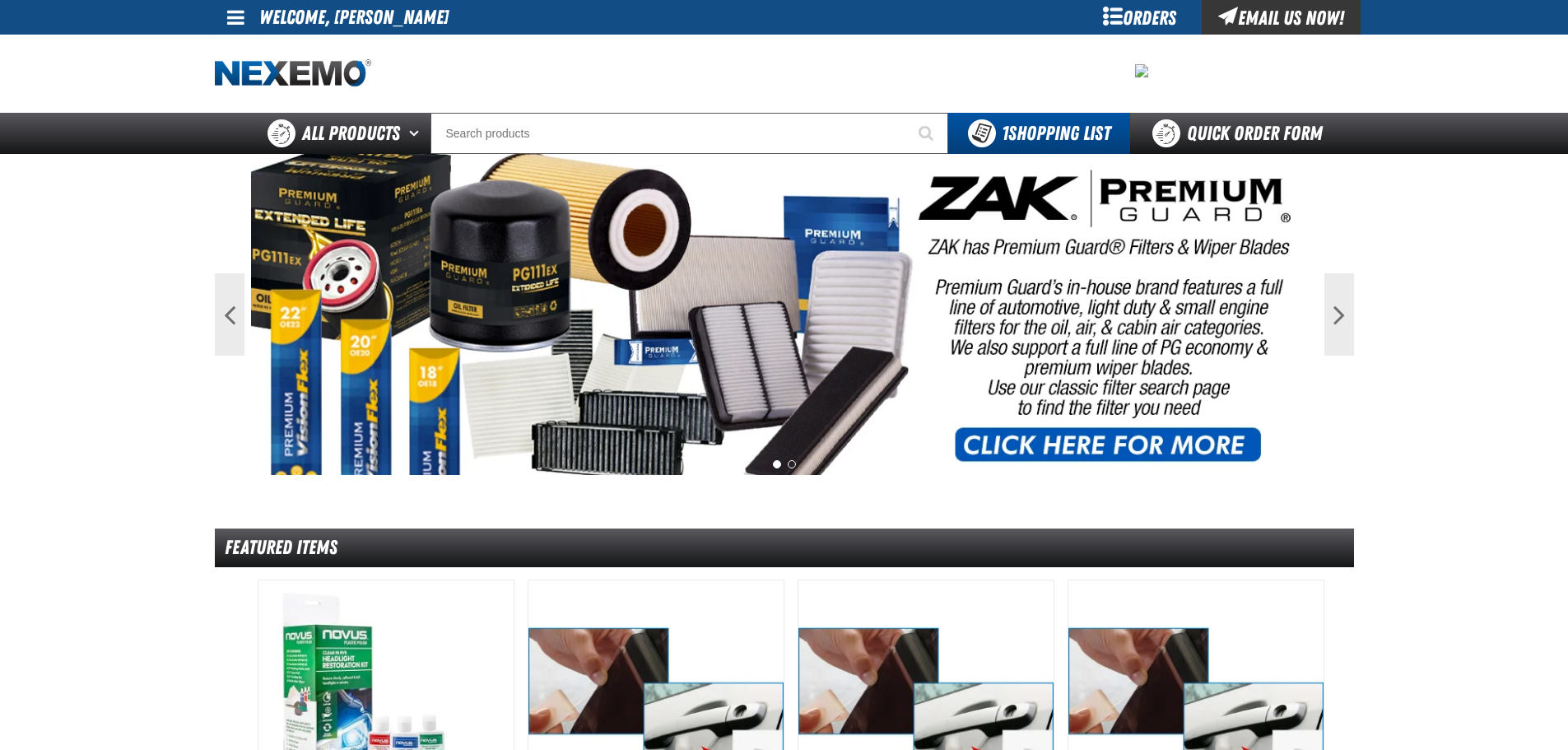
click at [1137, 14] on div "Orders" at bounding box center [1139, 17] width 123 height 35
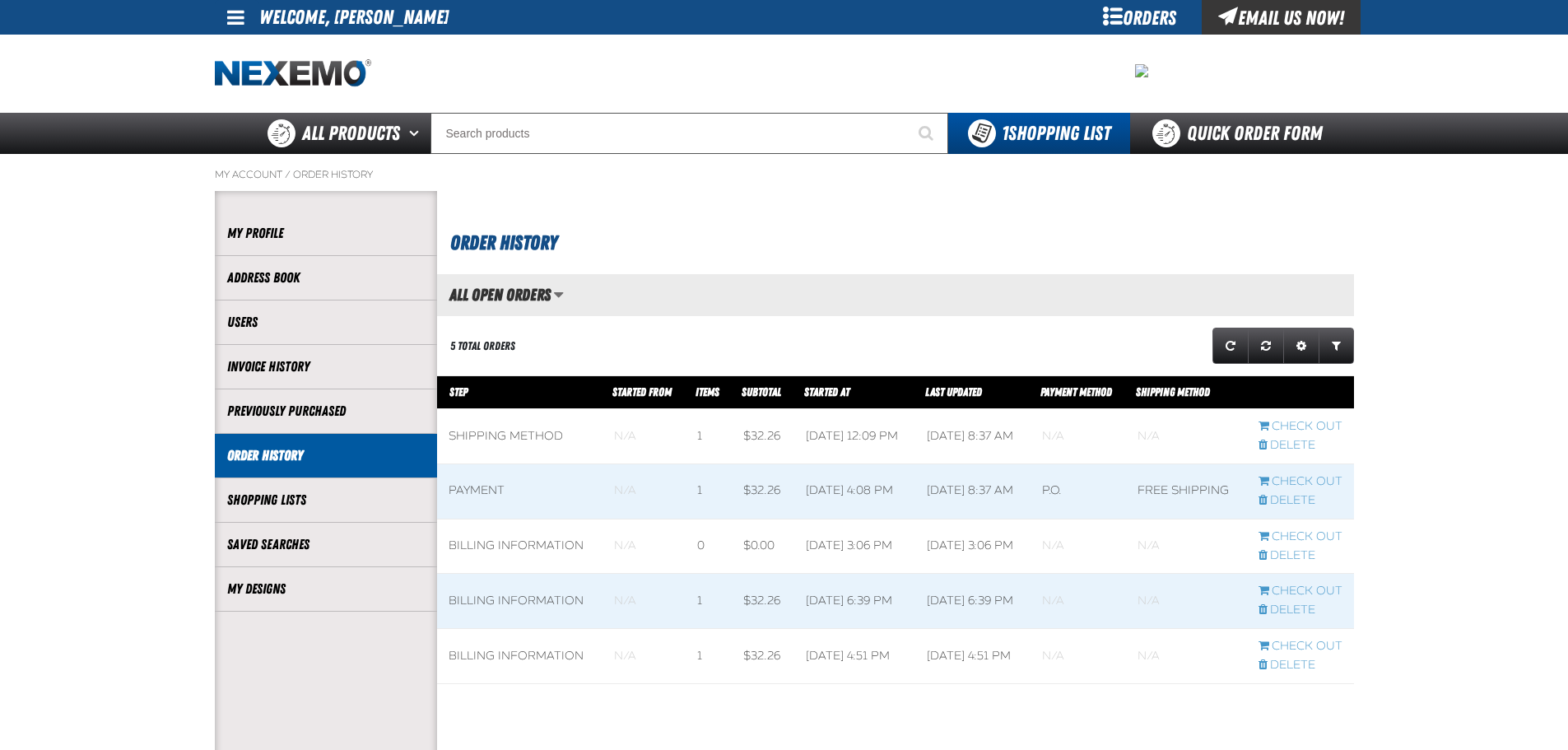
scroll to position [1, 1]
click at [278, 589] on link "My Designs" at bounding box center [326, 589] width 198 height 19
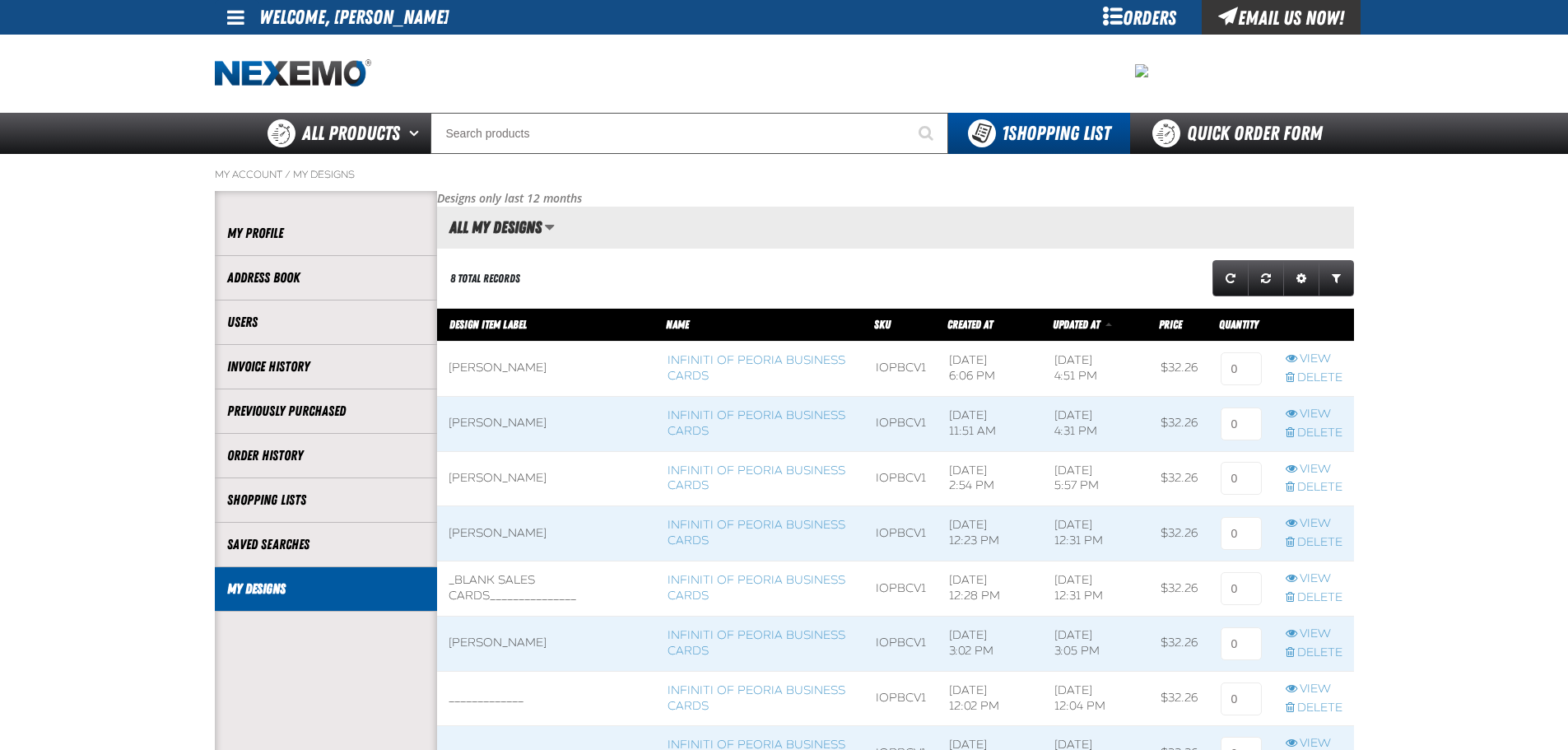
scroll to position [1, 1]
click at [1236, 370] on input at bounding box center [1241, 369] width 41 height 33
type input "1"
click at [1236, 428] on input at bounding box center [1241, 424] width 41 height 33
type input "1"
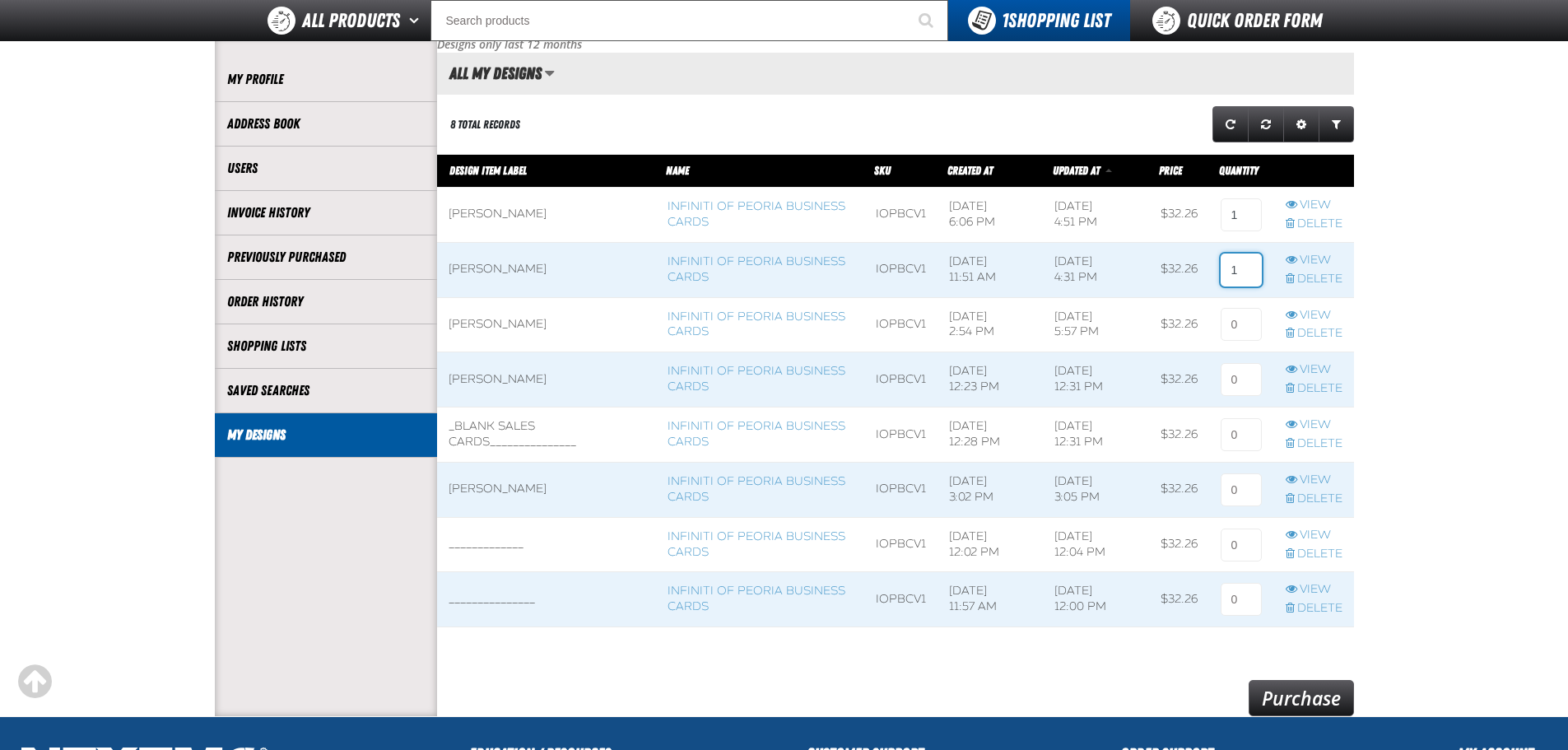
scroll to position [394, 0]
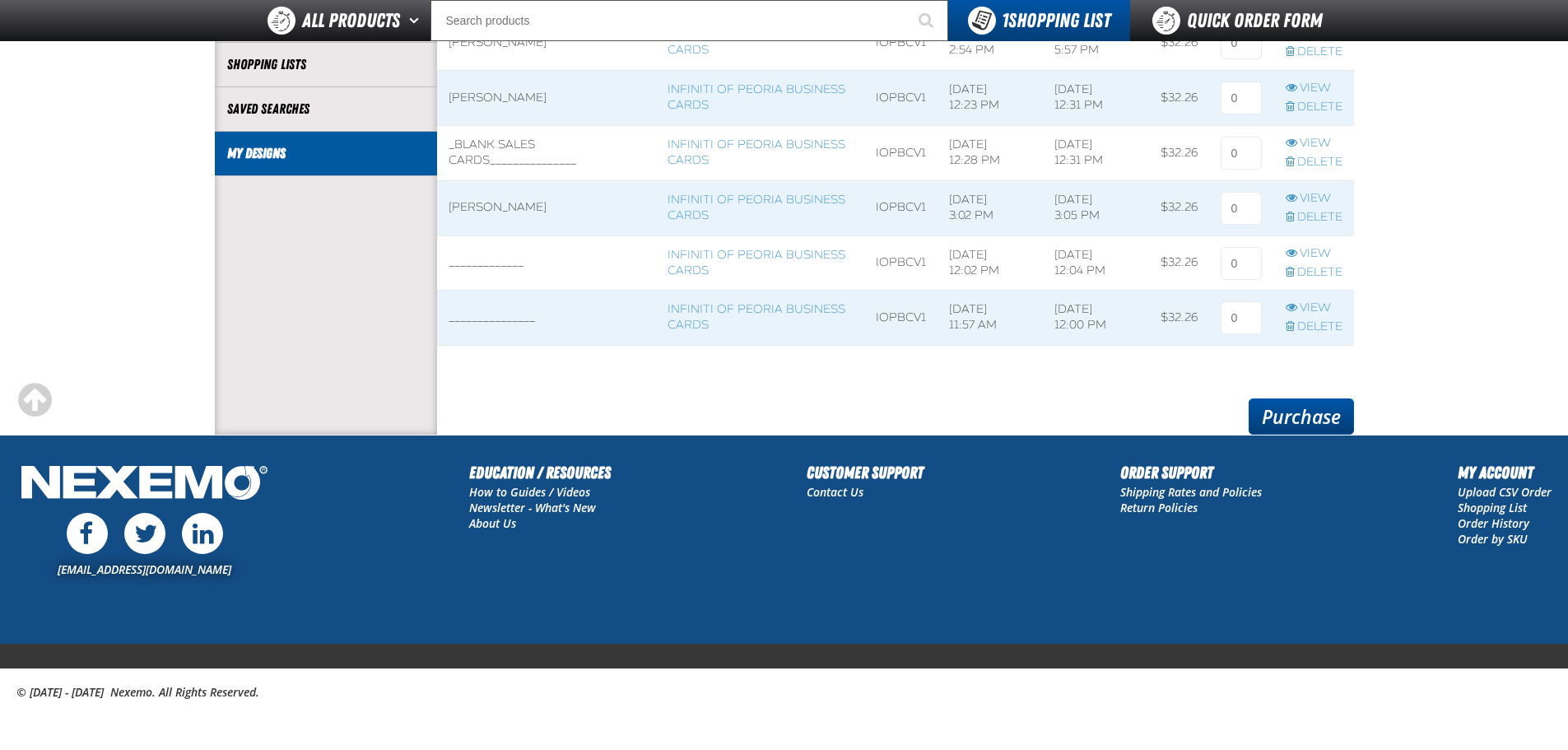
click at [1306, 408] on link "Purchase" at bounding box center [1301, 416] width 106 height 36
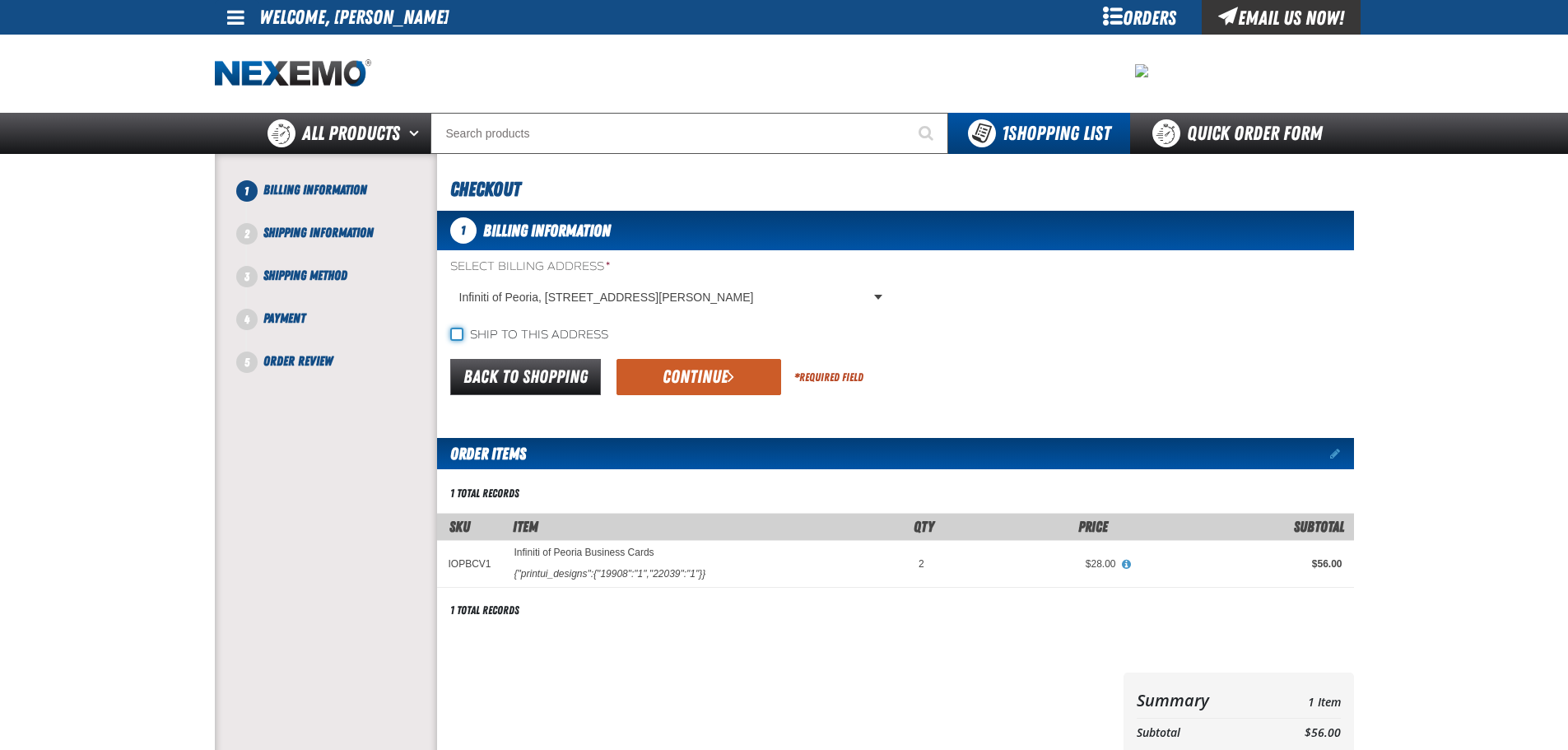
click at [454, 329] on input "Ship to this address" at bounding box center [457, 335] width 14 height 14
checkbox input "true"
click at [698, 377] on button "Continue" at bounding box center [699, 376] width 165 height 36
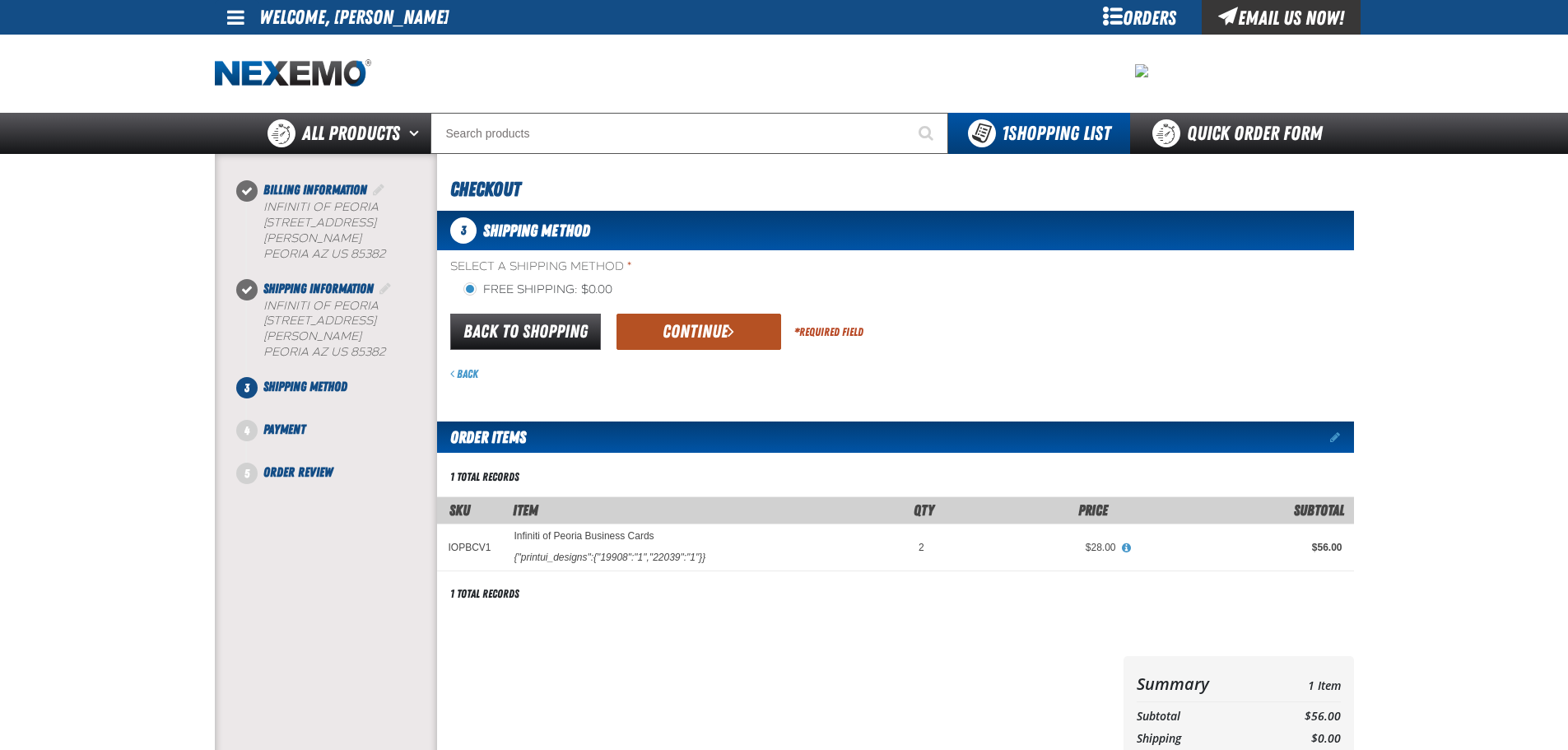
click at [702, 333] on button "Continue" at bounding box center [699, 331] width 165 height 36
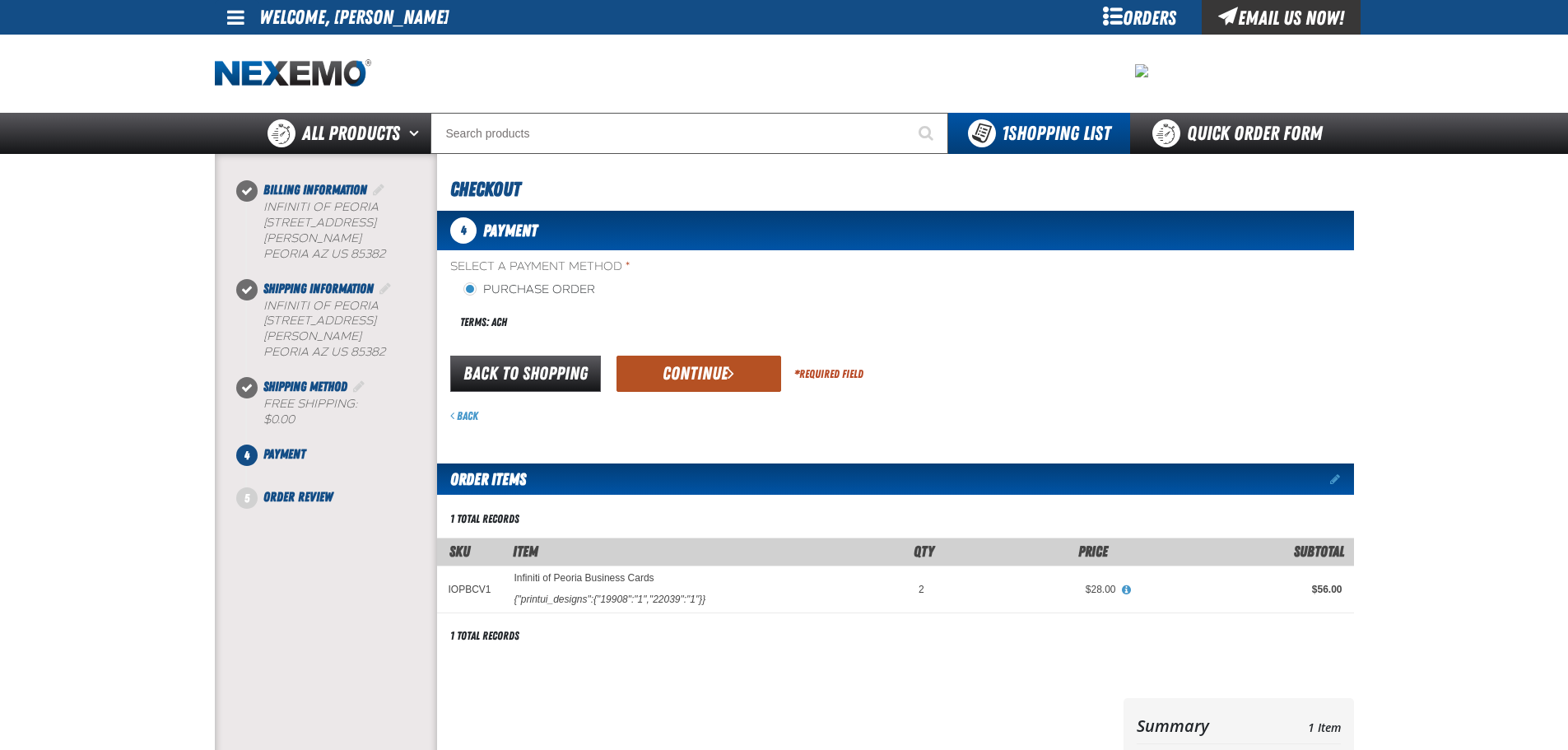
click at [701, 370] on button "Continue" at bounding box center [699, 374] width 165 height 36
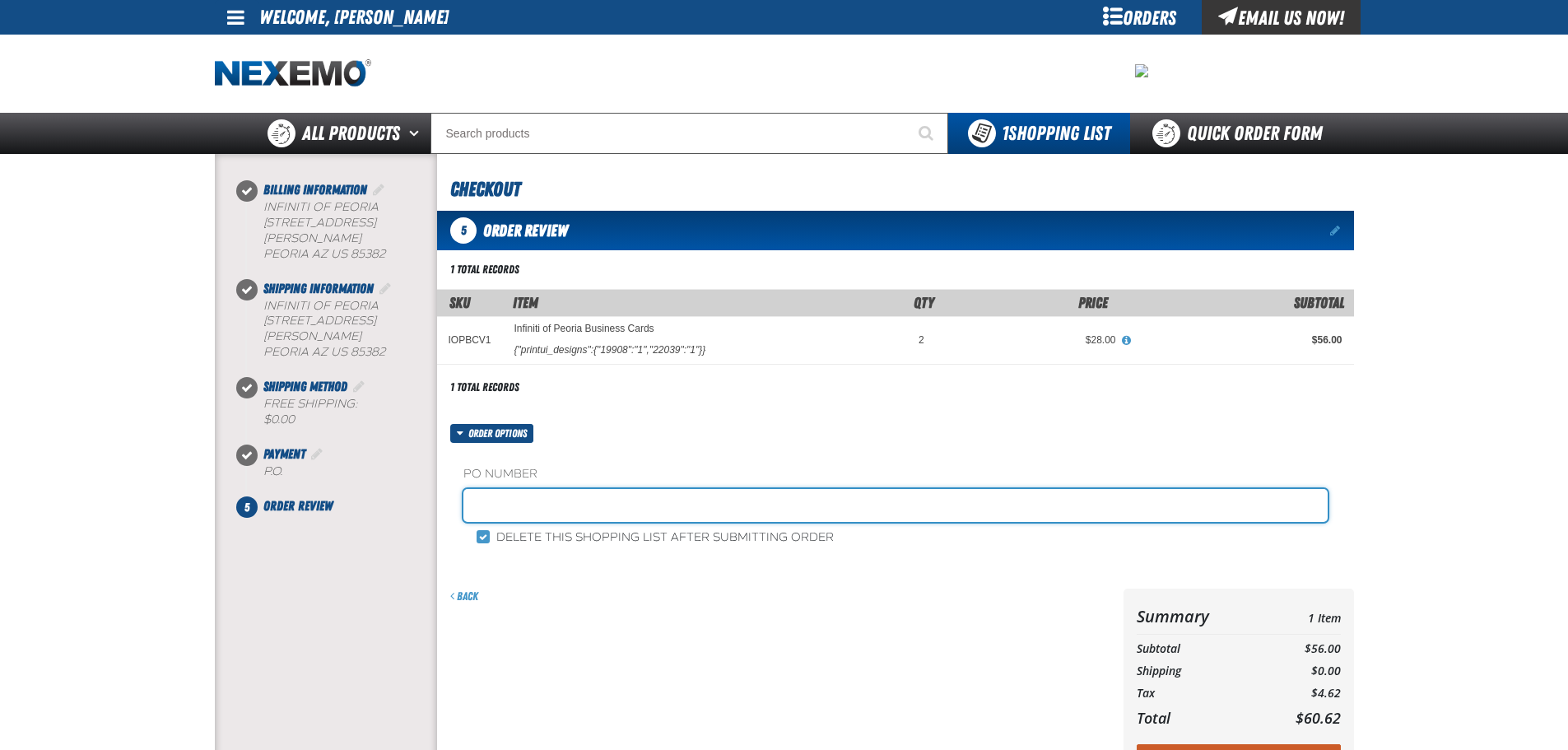
click at [513, 500] on input "text" at bounding box center [896, 505] width 865 height 33
type input "VICKI"
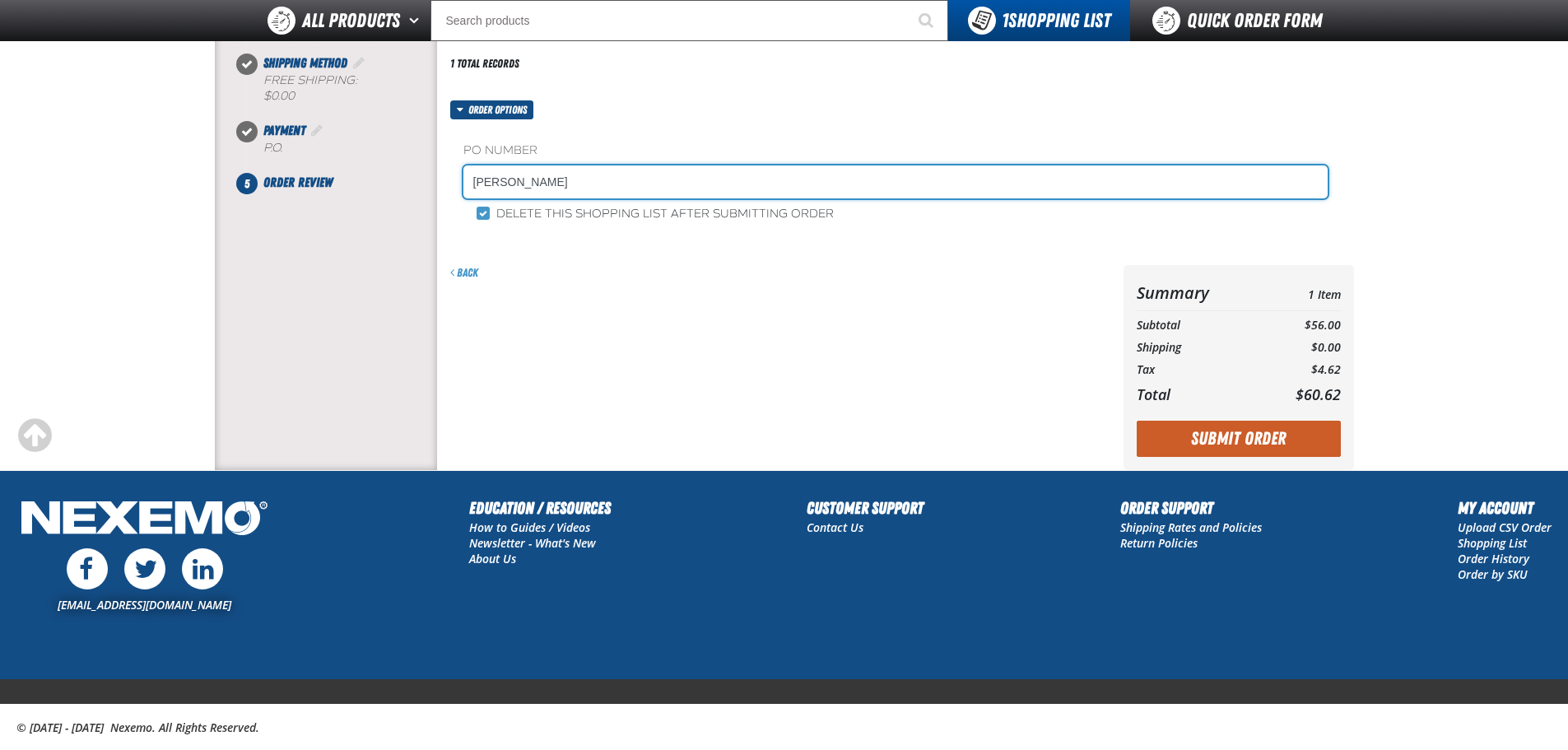
scroll to position [317, 0]
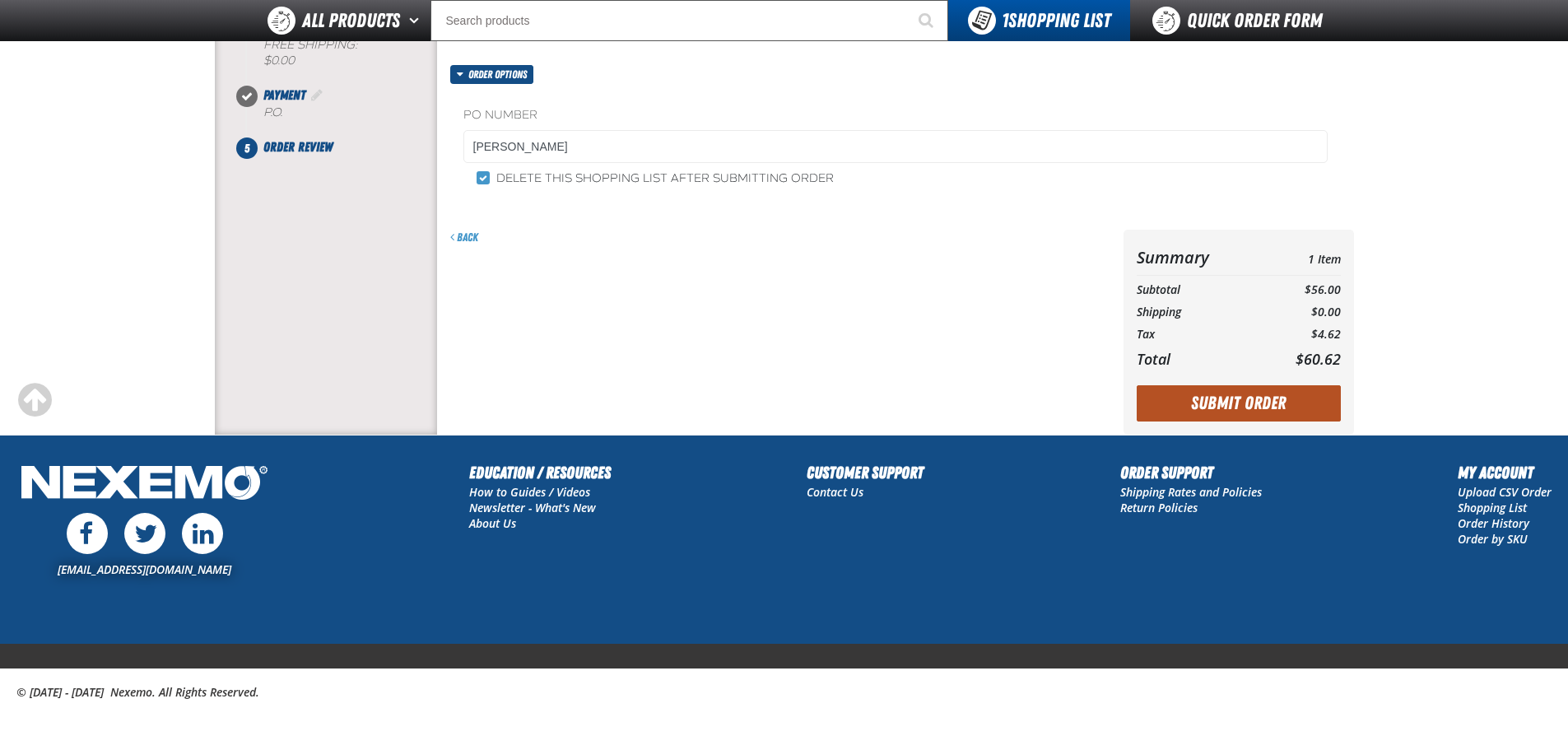
click at [1303, 401] on button "Submit Order" at bounding box center [1239, 403] width 204 height 36
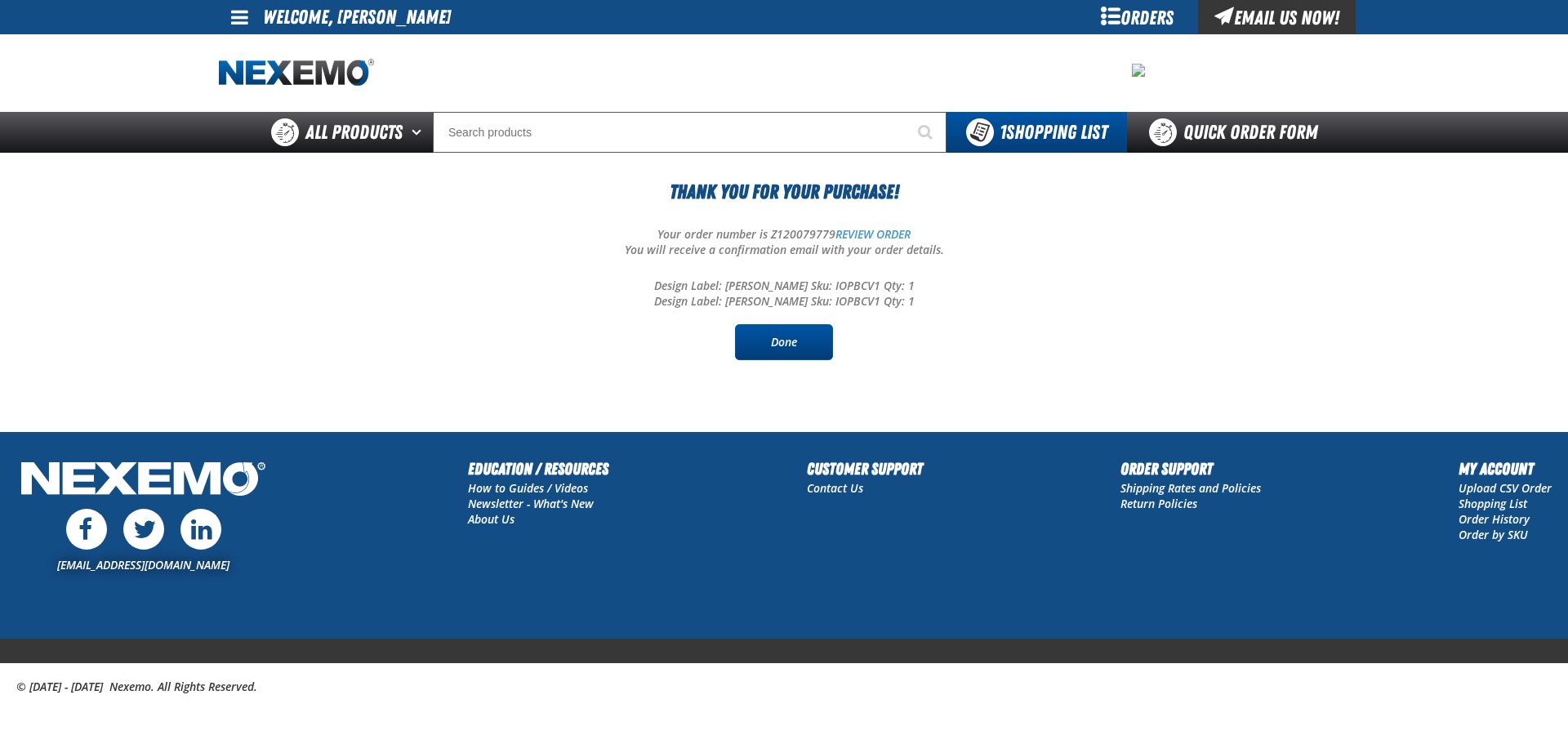
drag, startPoint x: 789, startPoint y: 341, endPoint x: 810, endPoint y: 339, distance: 21.1
click at [789, 341] on link "Done" at bounding box center [784, 342] width 98 height 36
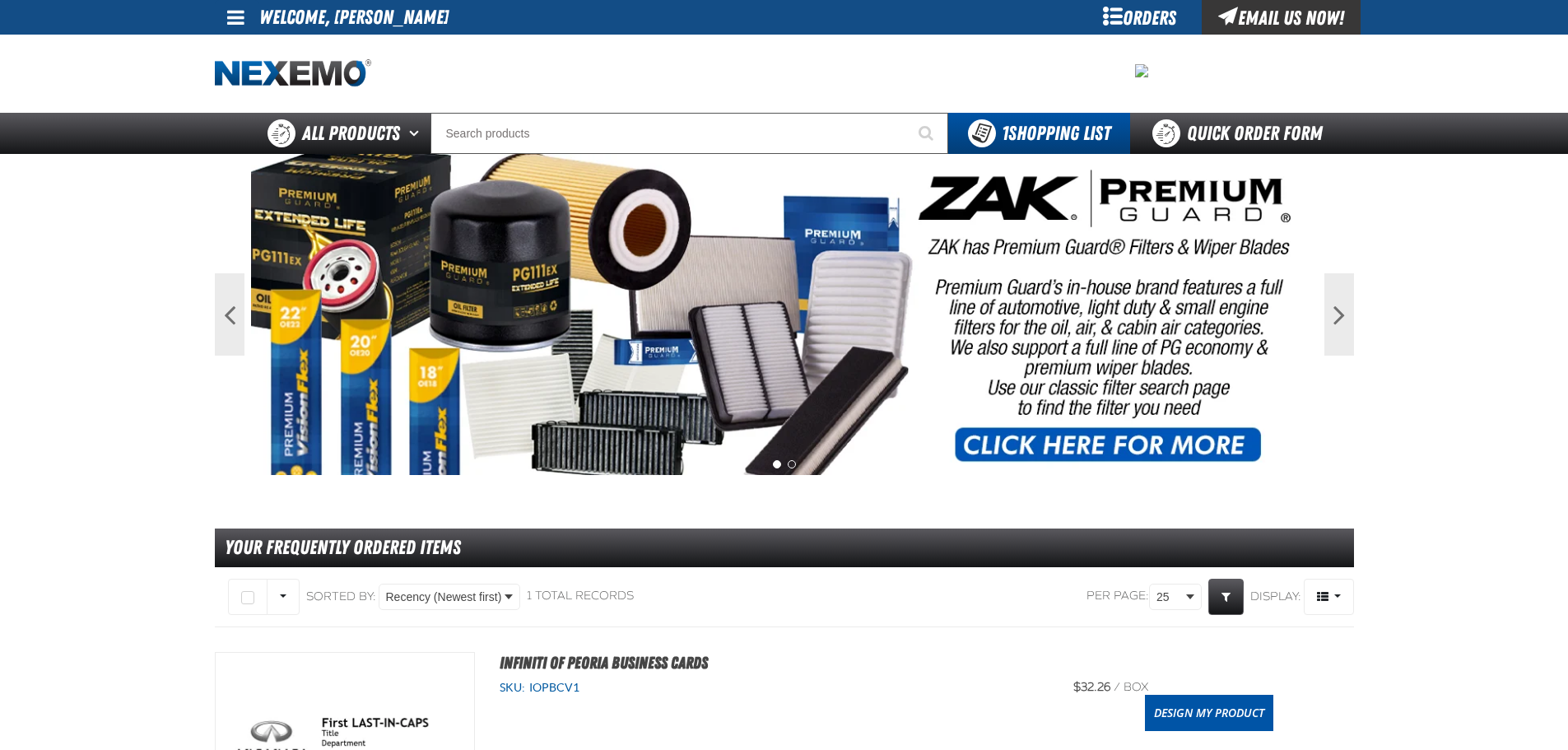
click at [236, 11] on span at bounding box center [236, 17] width 17 height 19
click at [274, 75] on link "Sign Out Sign Out" at bounding box center [250, 81] width 56 height 16
